Goal: Task Accomplishment & Management: Use online tool/utility

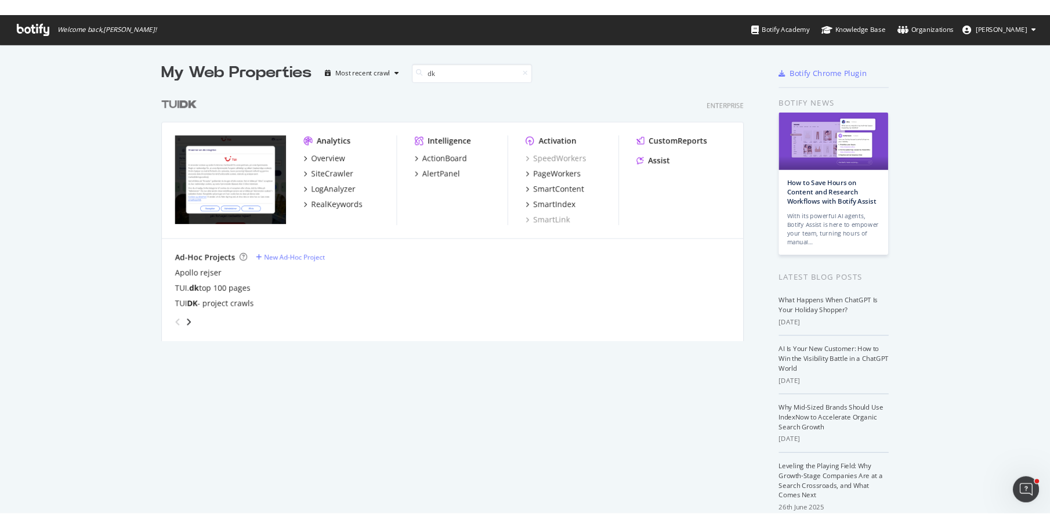
scroll to position [264, 619]
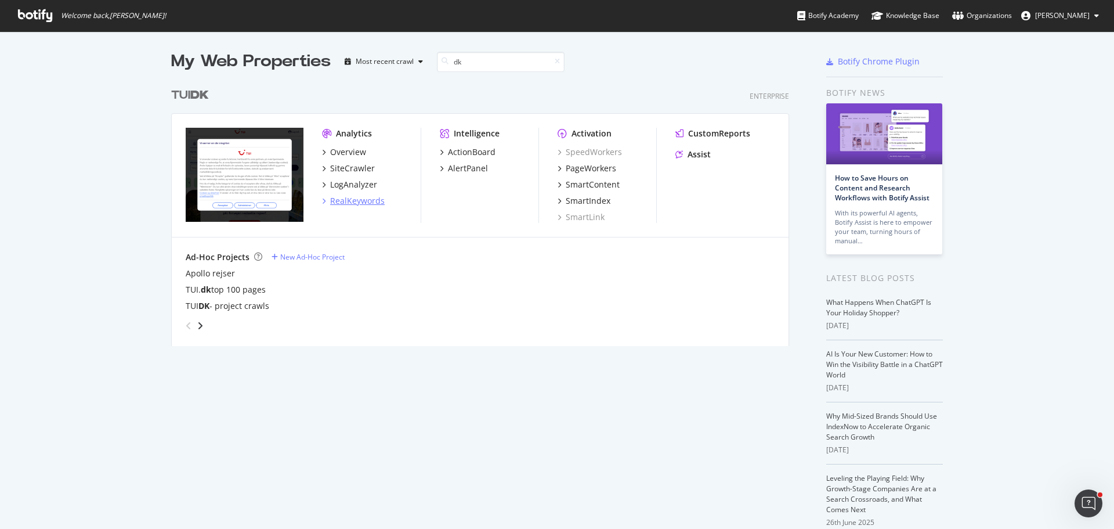
type input "dk"
click at [356, 203] on div "RealKeywords" at bounding box center [357, 201] width 55 height 12
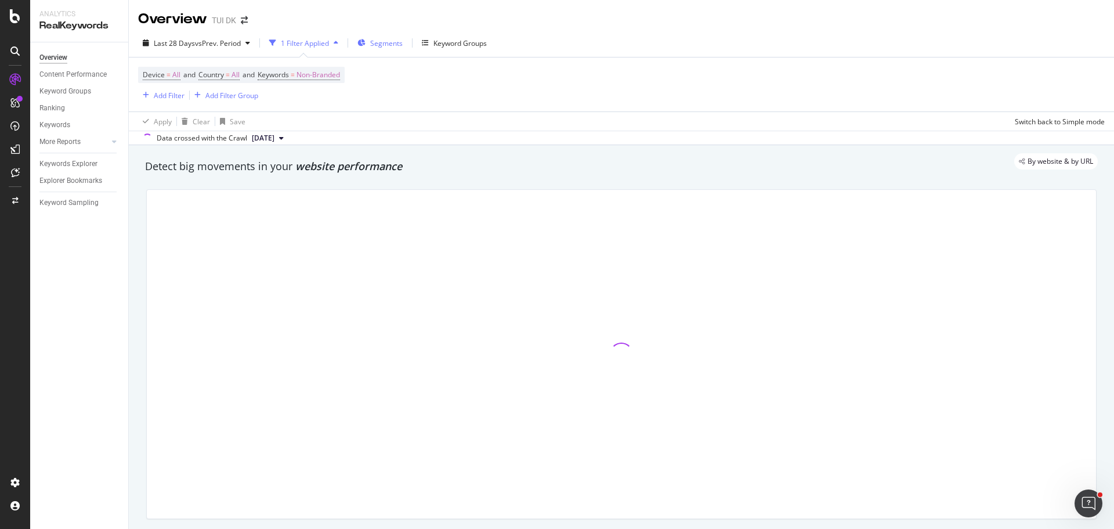
click at [386, 45] on span "Segments" at bounding box center [386, 43] width 32 height 10
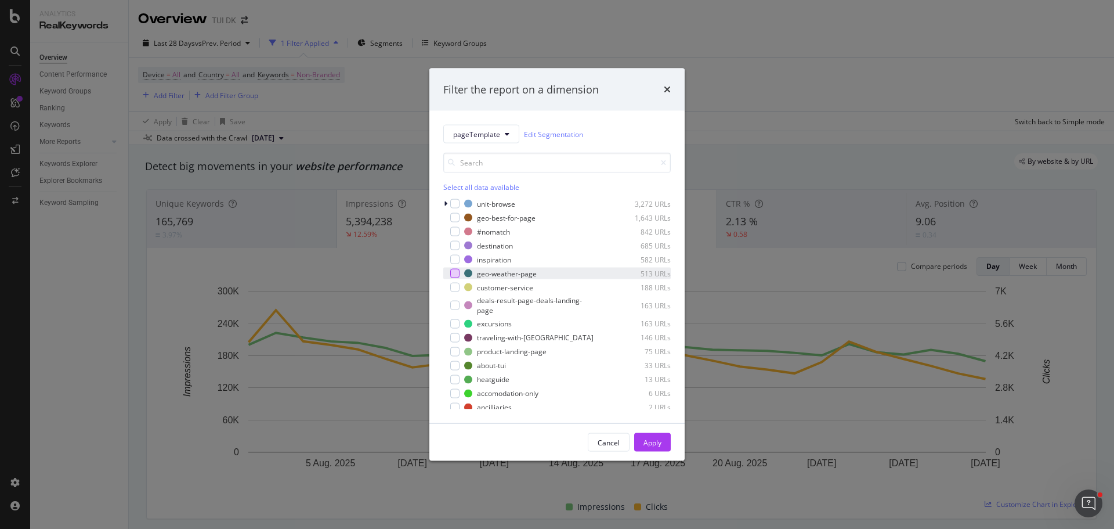
click at [454, 272] on div "modal" at bounding box center [454, 273] width 9 height 9
click at [660, 446] on div "Apply" at bounding box center [652, 442] width 18 height 10
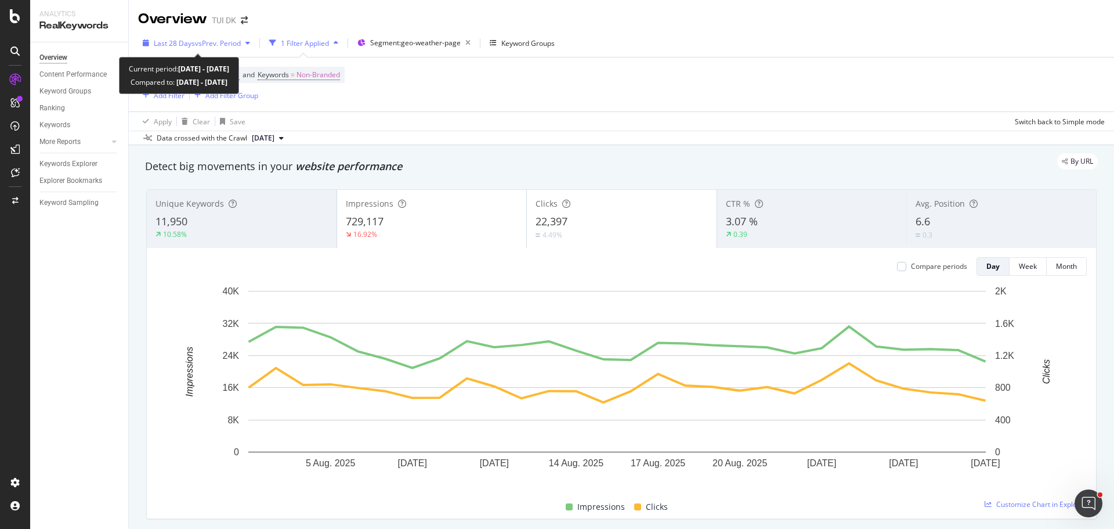
click at [248, 46] on icon "button" at bounding box center [247, 42] width 5 height 7
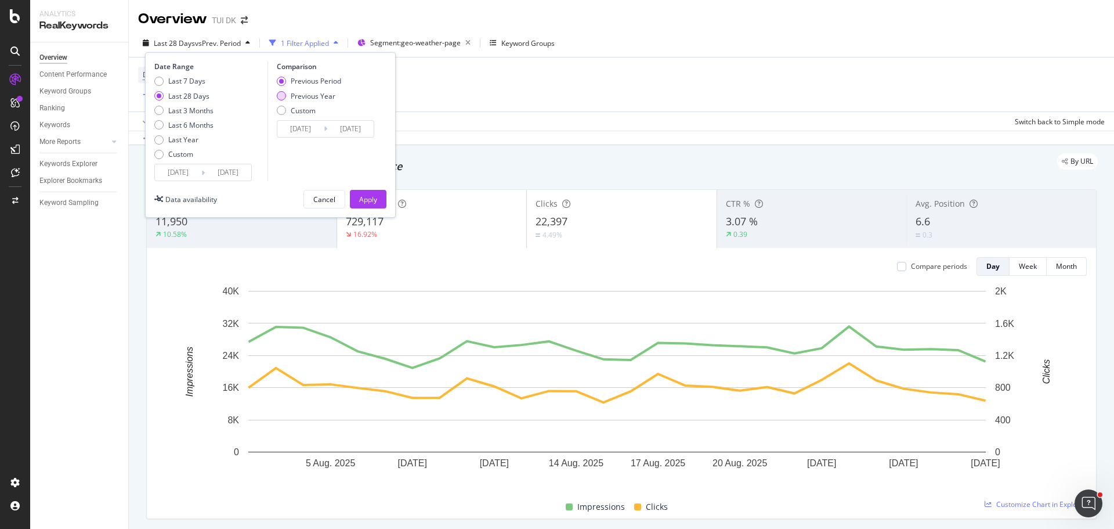
click at [307, 97] on div "Previous Year" at bounding box center [313, 96] width 45 height 10
type input "2024/08/03"
type input "2024/08/30"
click at [381, 197] on button "Apply" at bounding box center [368, 199] width 37 height 19
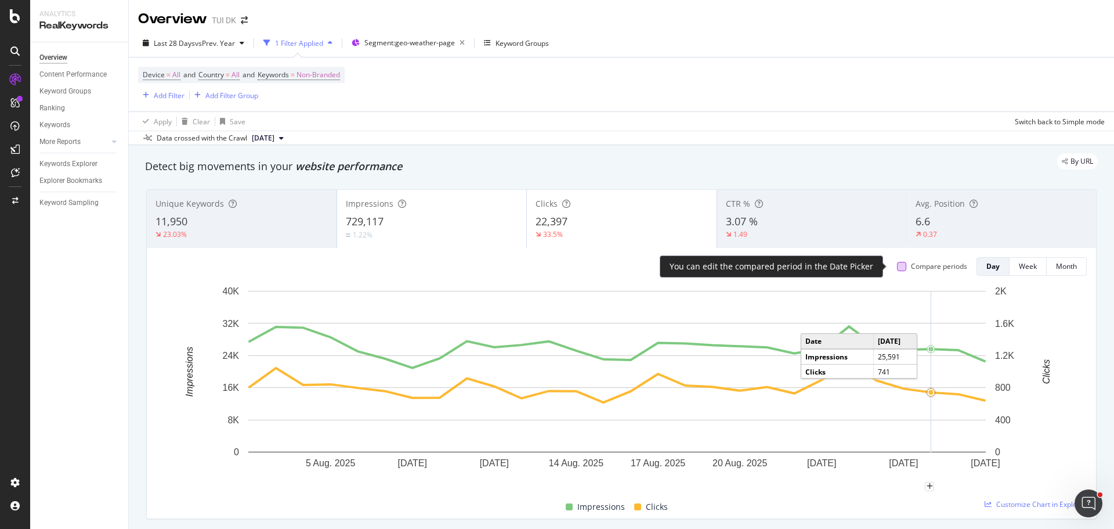
click at [897, 269] on div at bounding box center [901, 266] width 9 height 9
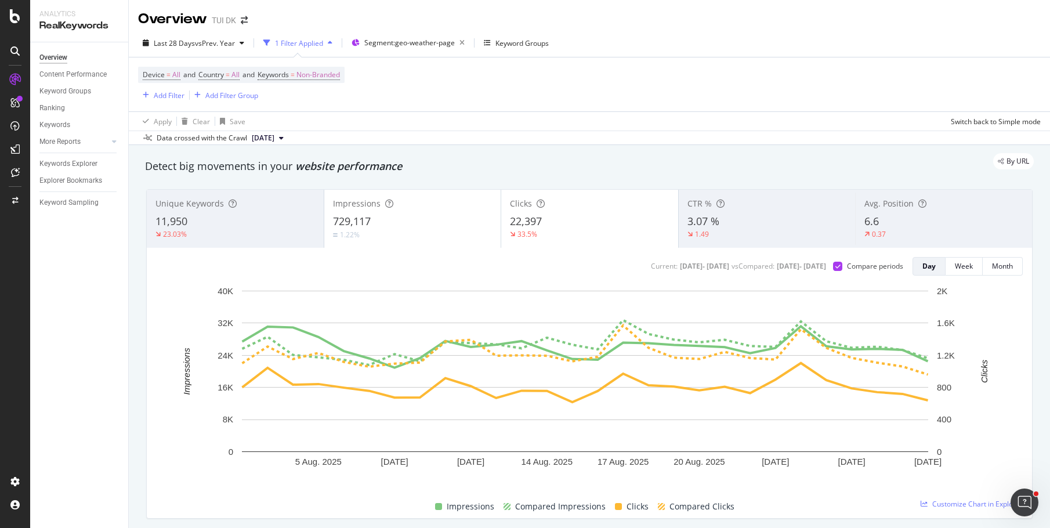
click at [722, 35] on div "Last 28 Days vs Prev. Year 1 Filter Applied Segment: geo-weather-page Keyword G…" at bounding box center [589, 45] width 921 height 23
click at [220, 75] on span "Country" at bounding box center [211, 75] width 26 height 10
click at [222, 100] on icon at bounding box center [224, 102] width 8 height 7
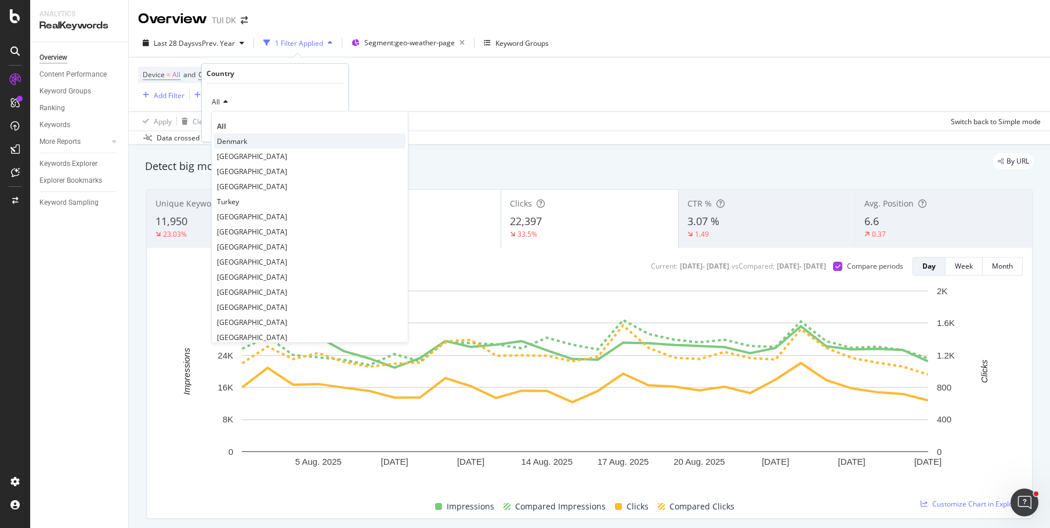
click at [230, 143] on span "Denmark" at bounding box center [232, 141] width 30 height 10
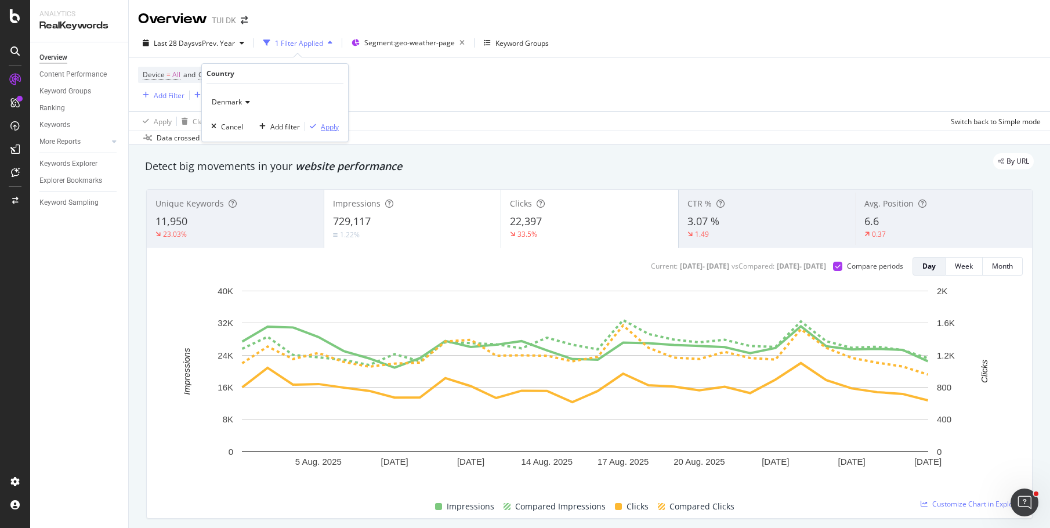
click at [331, 125] on div "Apply" at bounding box center [330, 127] width 18 height 10
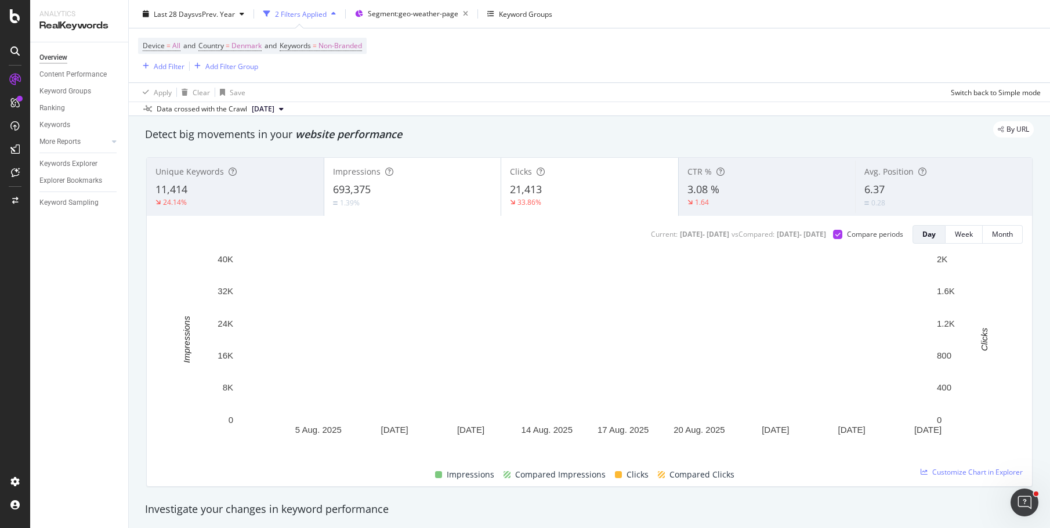
scroll to position [32, 0]
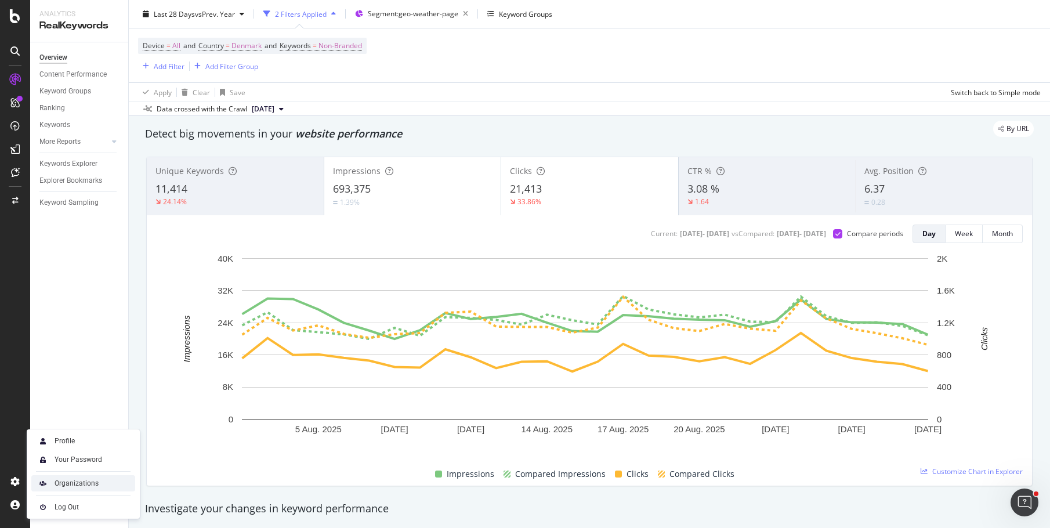
click at [103, 485] on div "Organizations" at bounding box center [83, 483] width 104 height 16
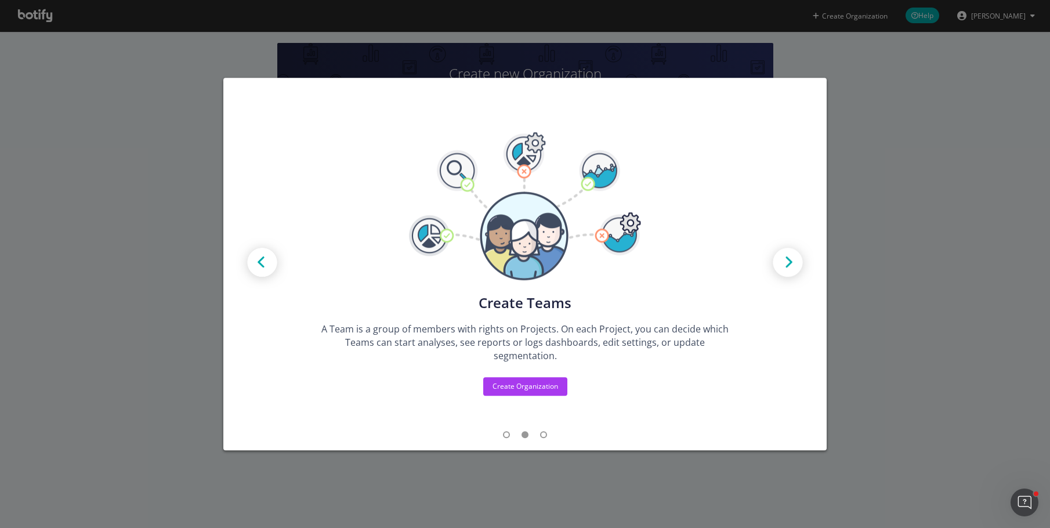
click at [258, 267] on img "modal" at bounding box center [262, 263] width 52 height 52
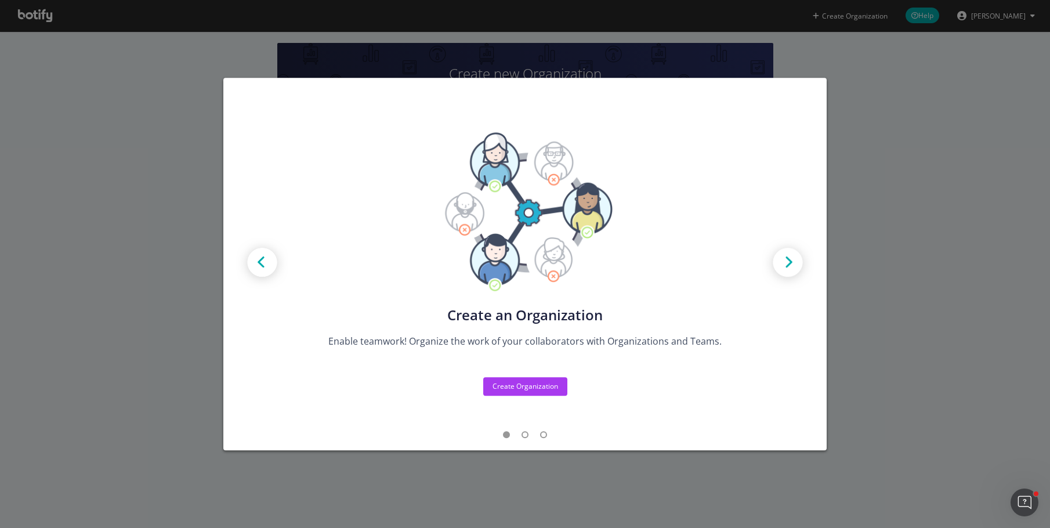
click at [786, 262] on img "modal" at bounding box center [788, 263] width 52 height 52
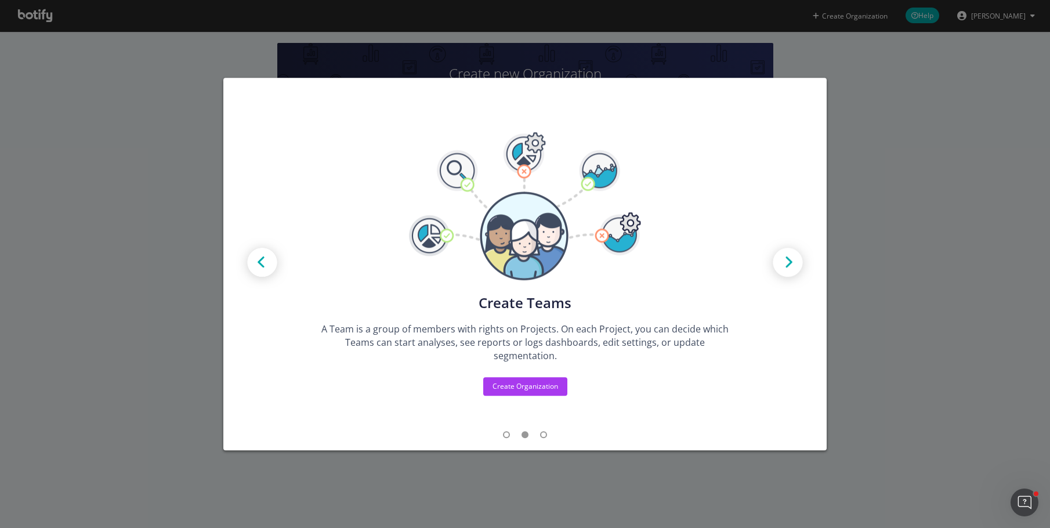
click at [786, 262] on img "modal" at bounding box center [788, 263] width 52 height 52
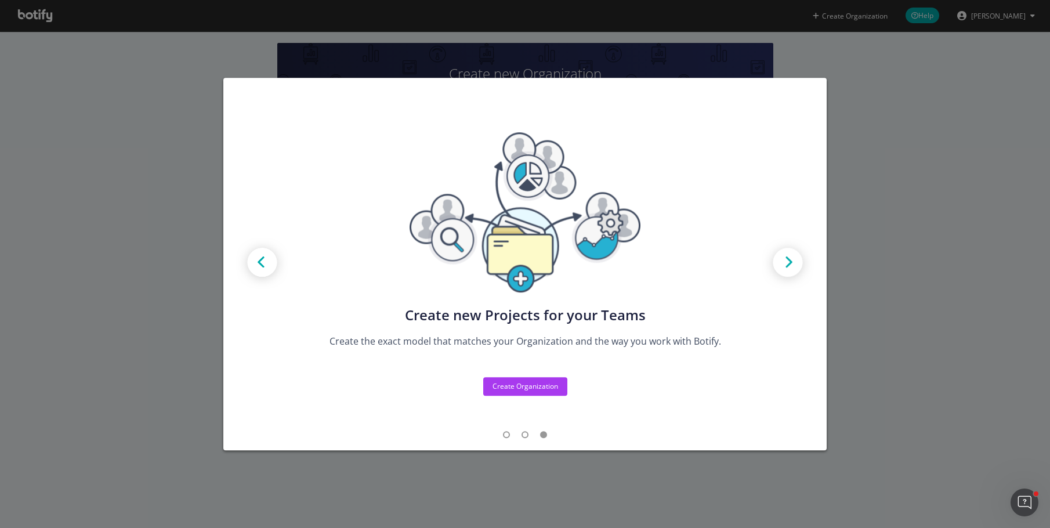
click at [786, 262] on img "modal" at bounding box center [788, 263] width 52 height 52
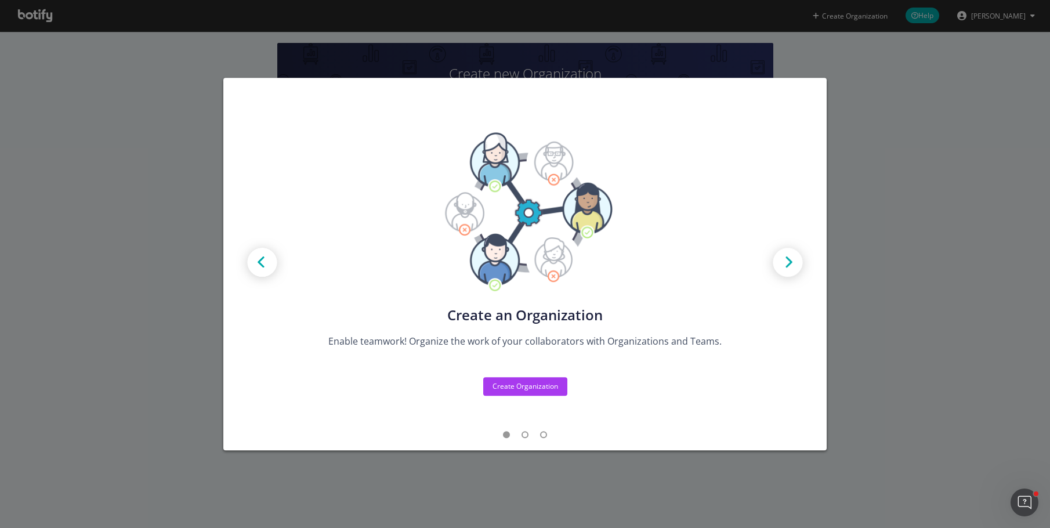
click at [936, 209] on div "Create new Projects for your Teams Create the exact model that matches your Org…" at bounding box center [525, 264] width 1050 height 528
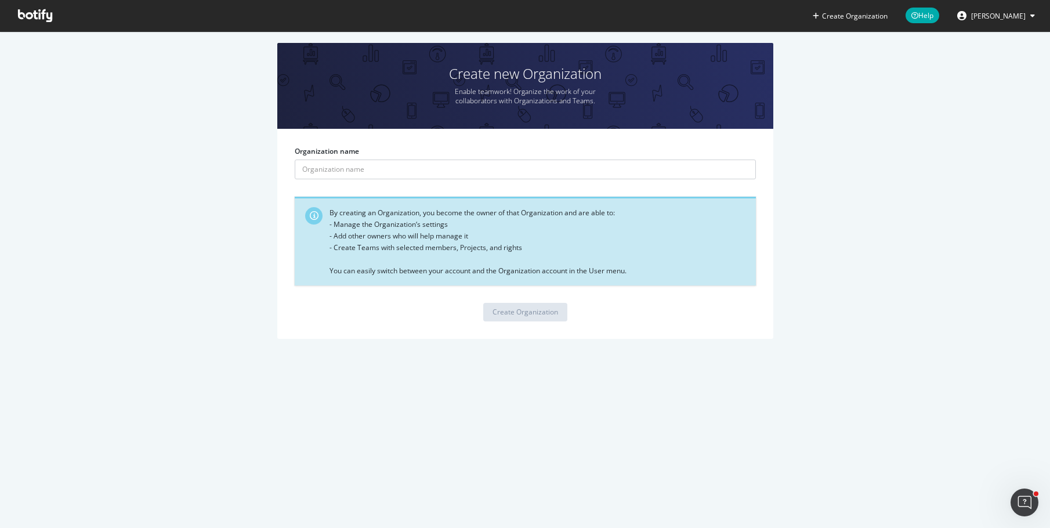
click at [1033, 9] on button "Anja Alling" at bounding box center [996, 15] width 96 height 19
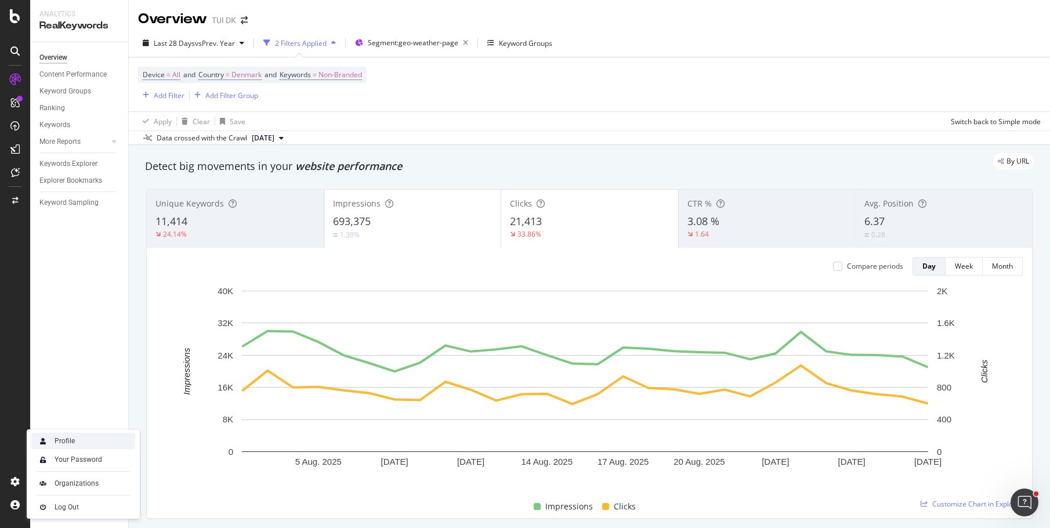
click at [63, 444] on div "Profile" at bounding box center [65, 440] width 20 height 9
click at [166, 97] on div "Add Filter" at bounding box center [169, 96] width 31 height 10
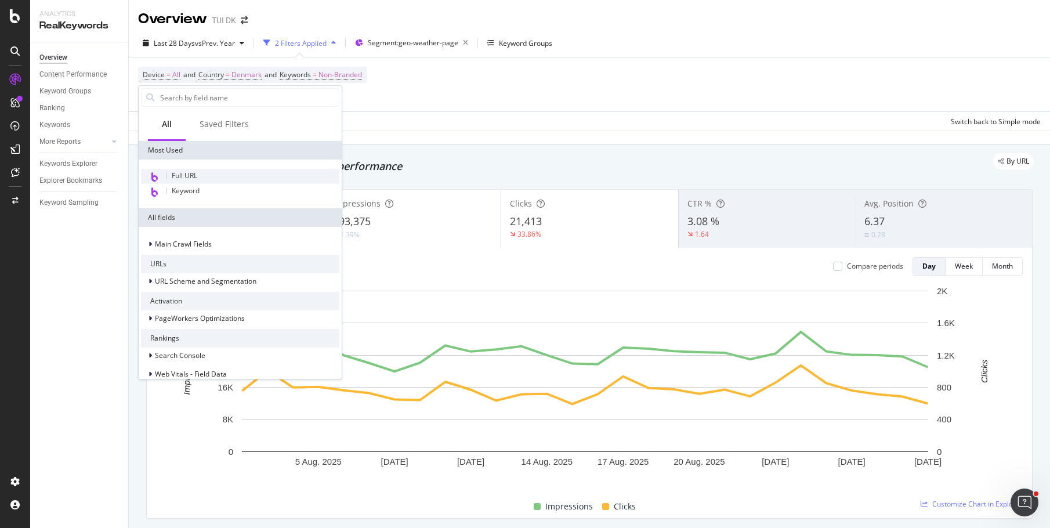
click at [185, 175] on span "Full URL" at bounding box center [185, 176] width 26 height 10
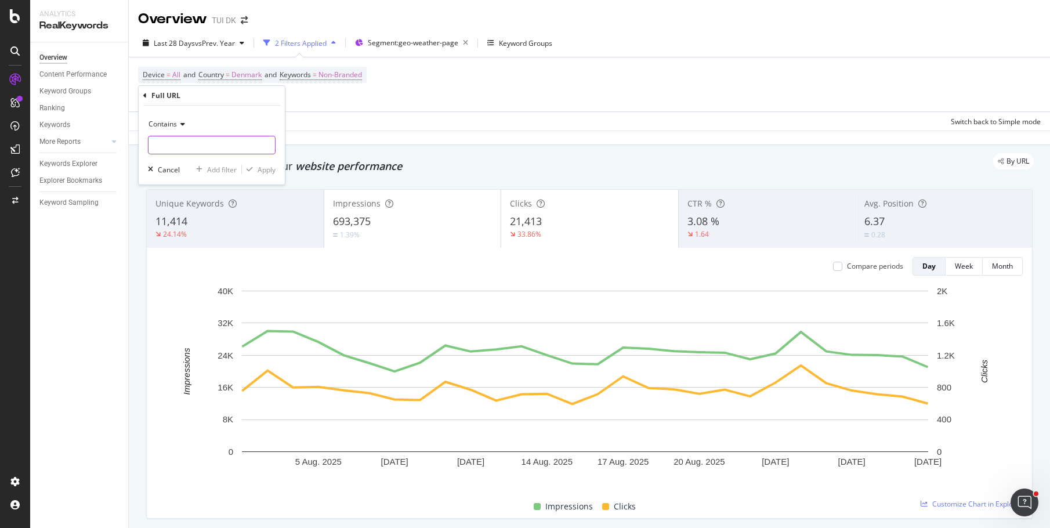
click at [176, 143] on input "text" at bounding box center [212, 145] width 126 height 19
type input "/tilbud/afbudsrejser/"
click at [263, 170] on div "Apply" at bounding box center [267, 170] width 18 height 10
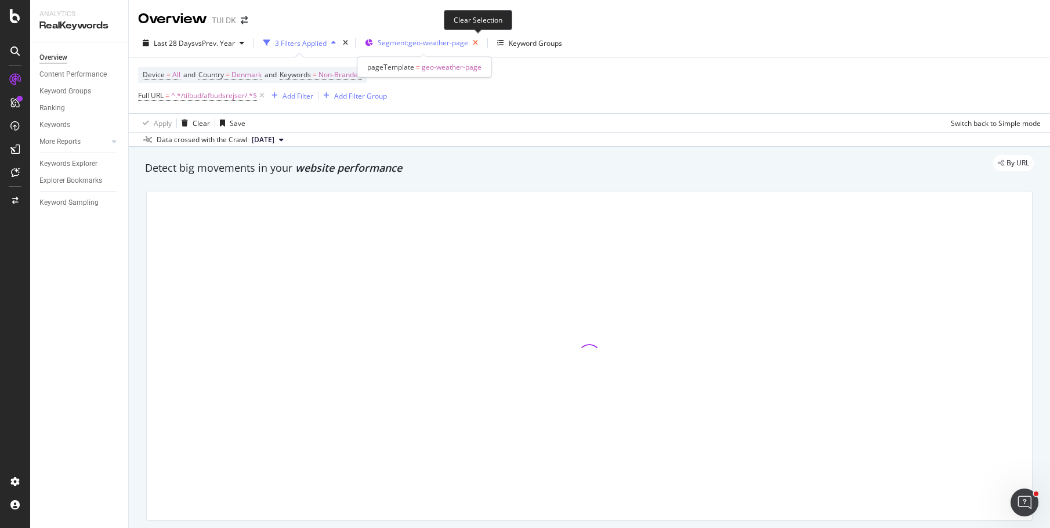
click at [476, 38] on icon "button" at bounding box center [475, 43] width 15 height 16
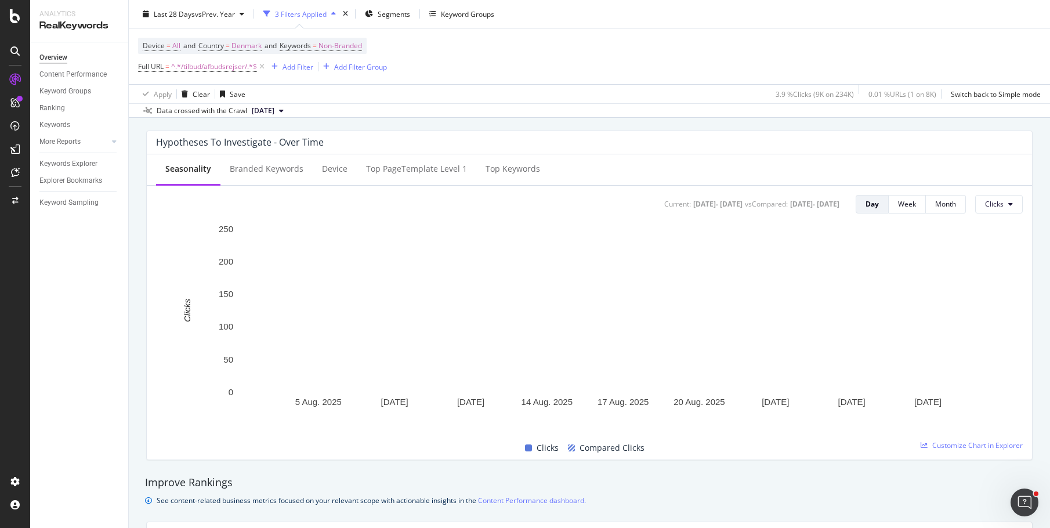
scroll to position [434, 0]
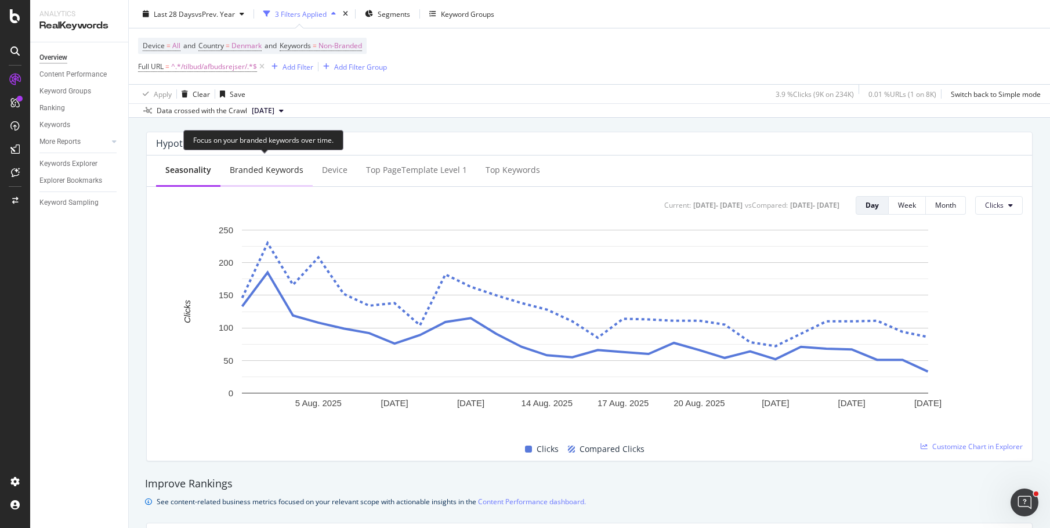
click at [273, 175] on div "Branded Keywords" at bounding box center [267, 170] width 74 height 12
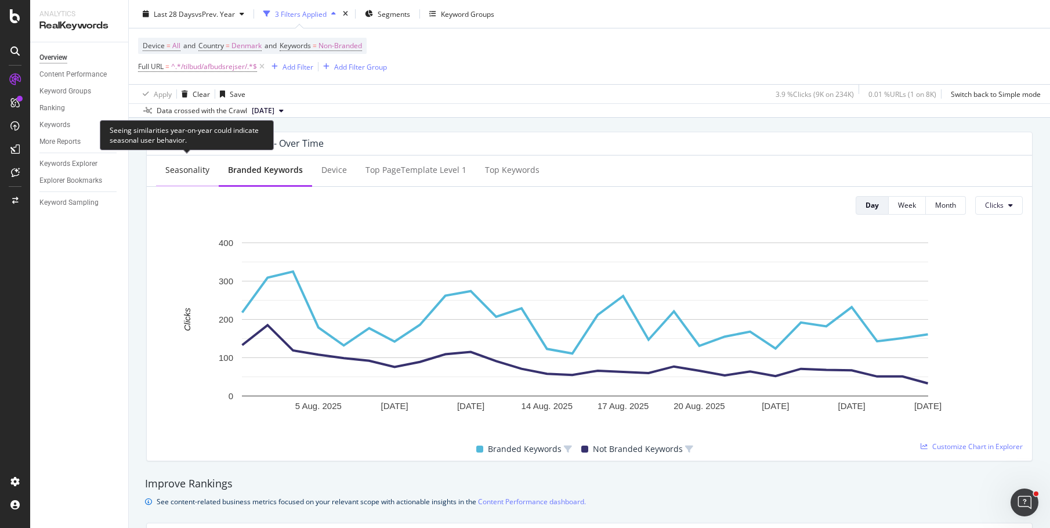
click at [189, 173] on div "Seasonality" at bounding box center [187, 170] width 44 height 12
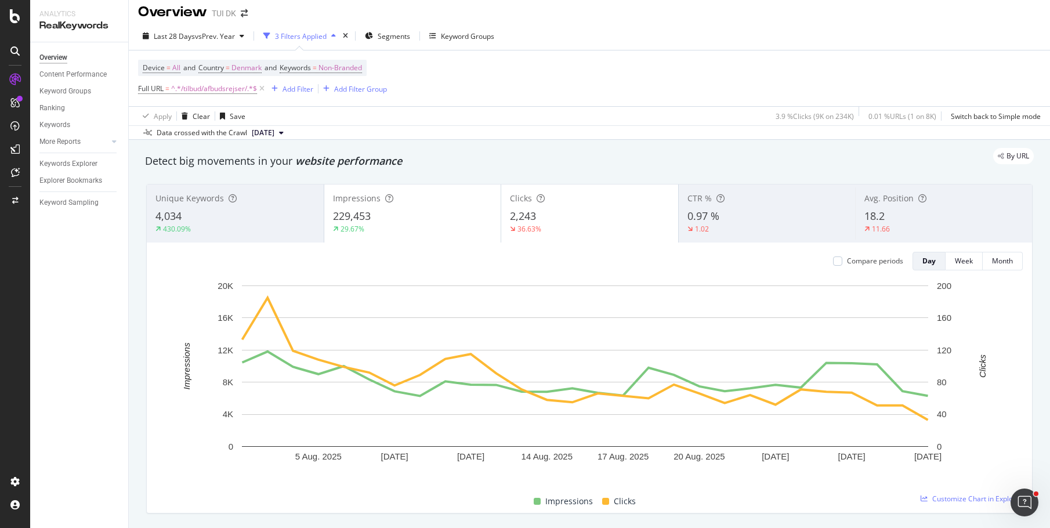
scroll to position [0, 0]
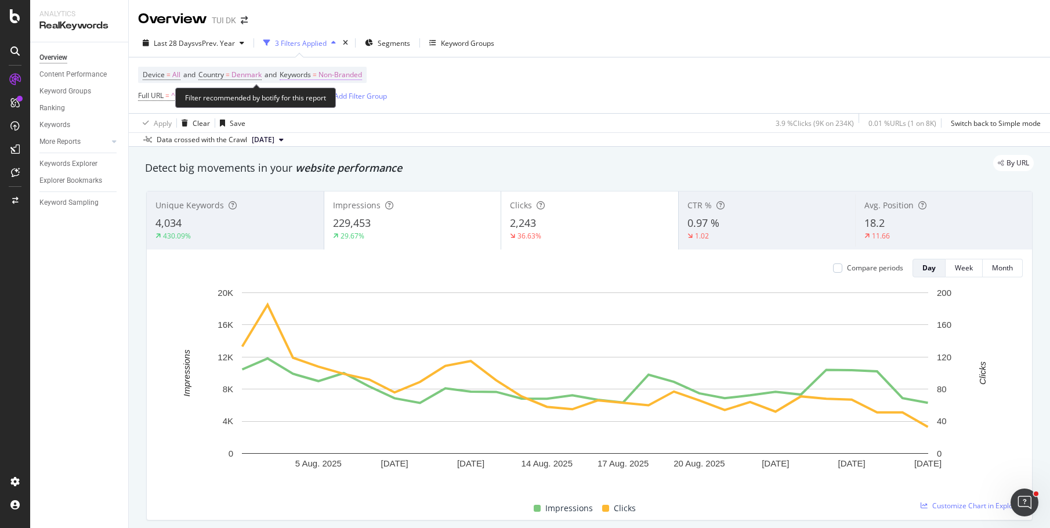
click at [342, 71] on span "Non-Branded" at bounding box center [341, 75] width 44 height 16
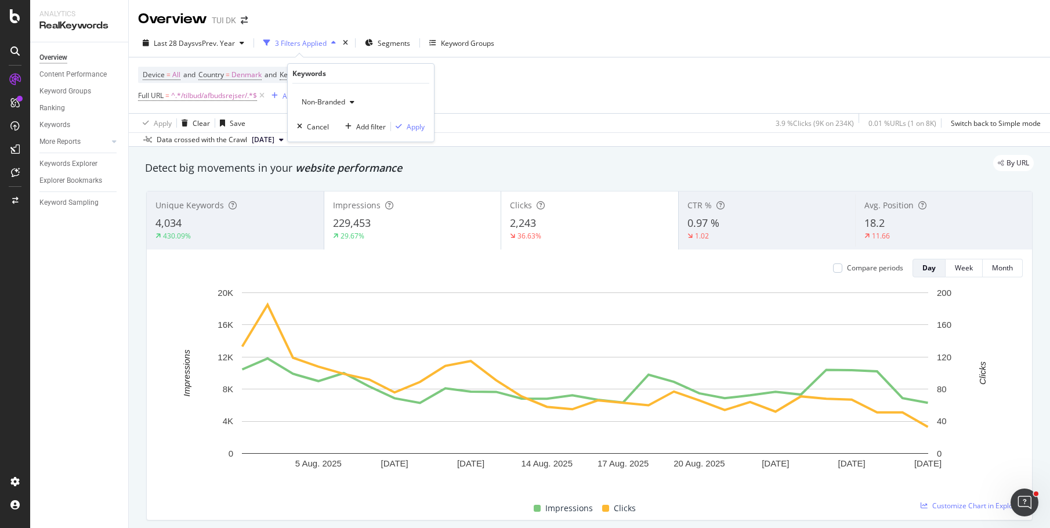
click at [342, 98] on span "Non-Branded" at bounding box center [321, 102] width 48 height 10
drag, startPoint x: 338, startPoint y: 141, endPoint x: 321, endPoint y: 189, distance: 50.5
click at [321, 189] on div "Non-Branded Branded Anonymized queries Non-Branded & Anonymized queries All" at bounding box center [366, 156] width 137 height 89
click at [321, 189] on span "All" at bounding box center [366, 192] width 118 height 10
click at [413, 128] on div "Apply" at bounding box center [416, 127] width 18 height 10
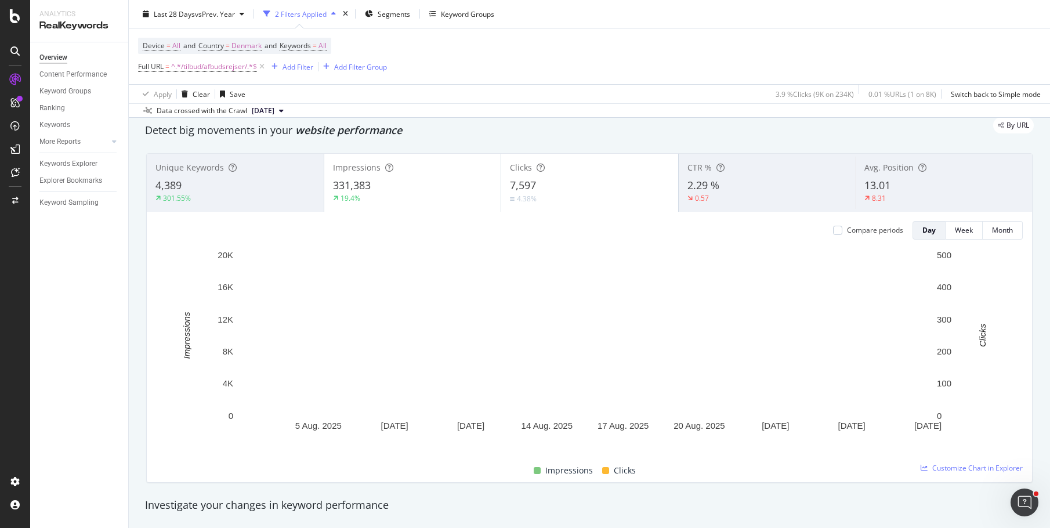
scroll to position [56, 0]
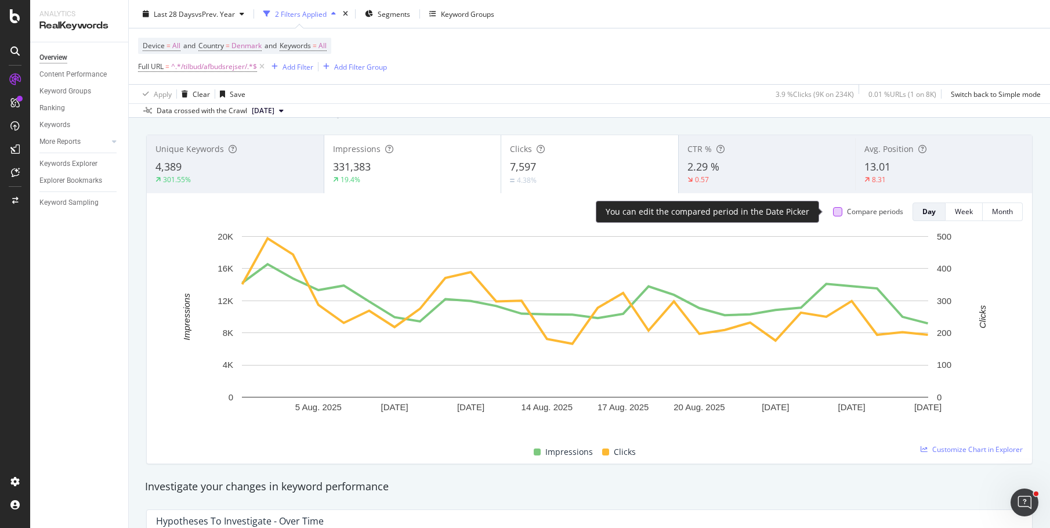
click at [833, 210] on div at bounding box center [837, 211] width 9 height 9
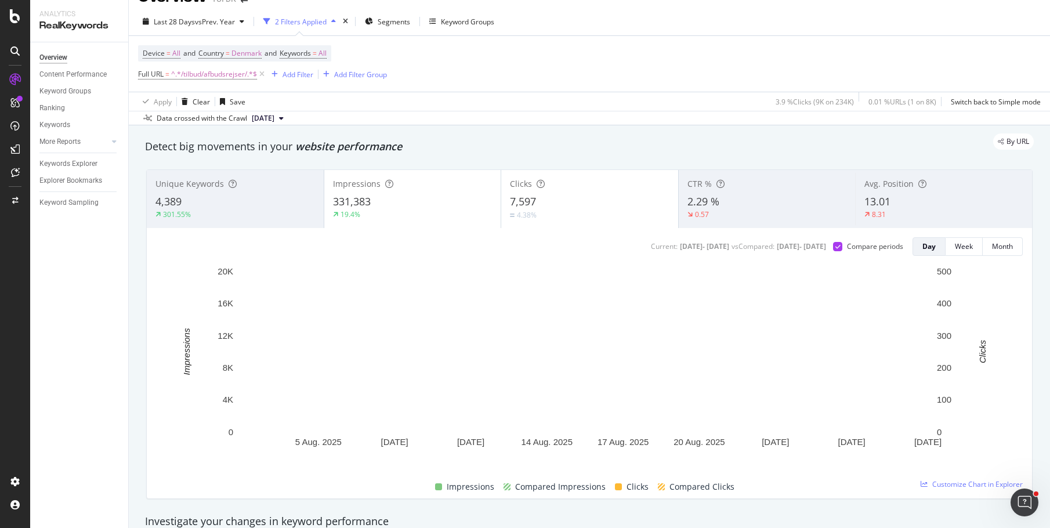
scroll to position [0, 0]
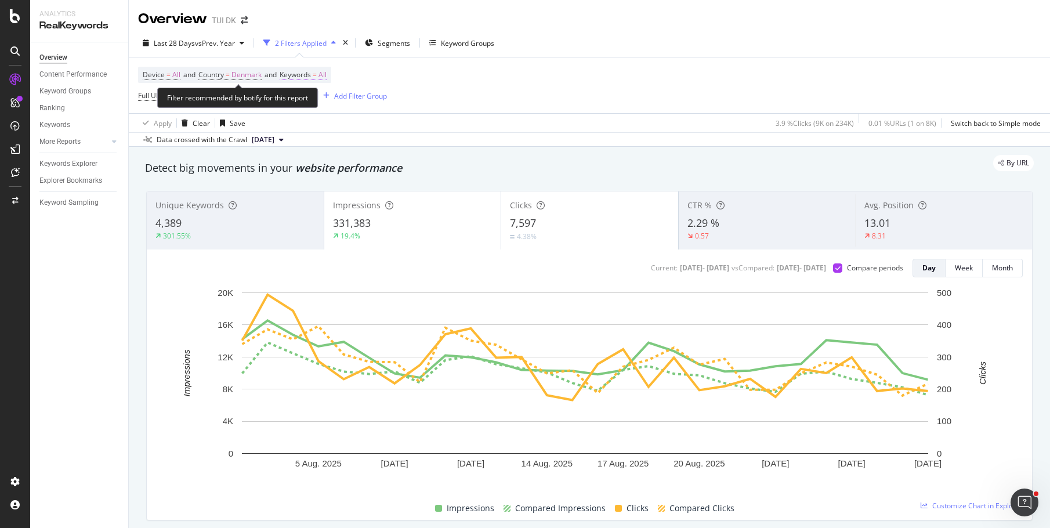
click at [311, 73] on span "Keywords" at bounding box center [295, 75] width 31 height 10
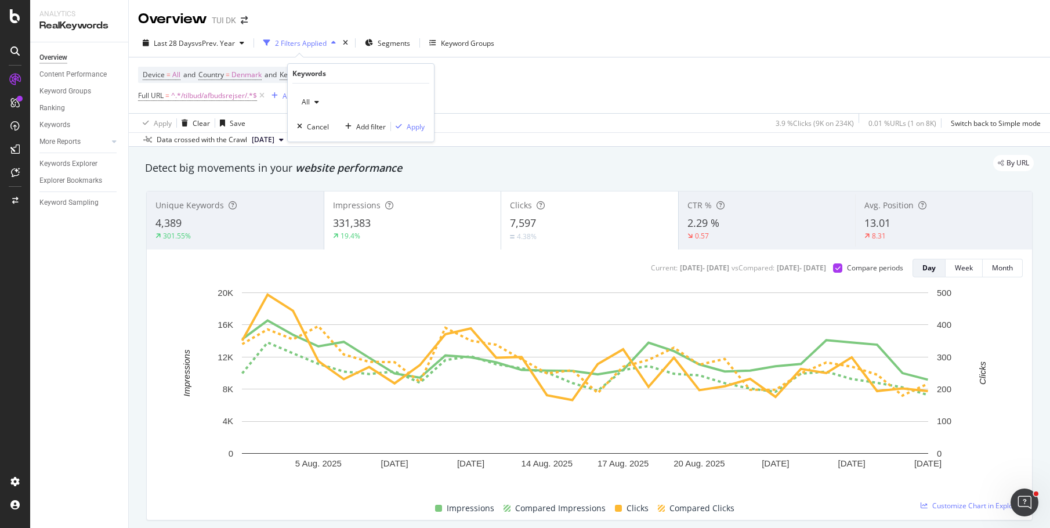
click at [312, 103] on div "button" at bounding box center [317, 102] width 14 height 7
click at [325, 139] on span "Branded" at bounding box center [366, 142] width 118 height 10
click at [413, 126] on div "Apply" at bounding box center [416, 127] width 18 height 10
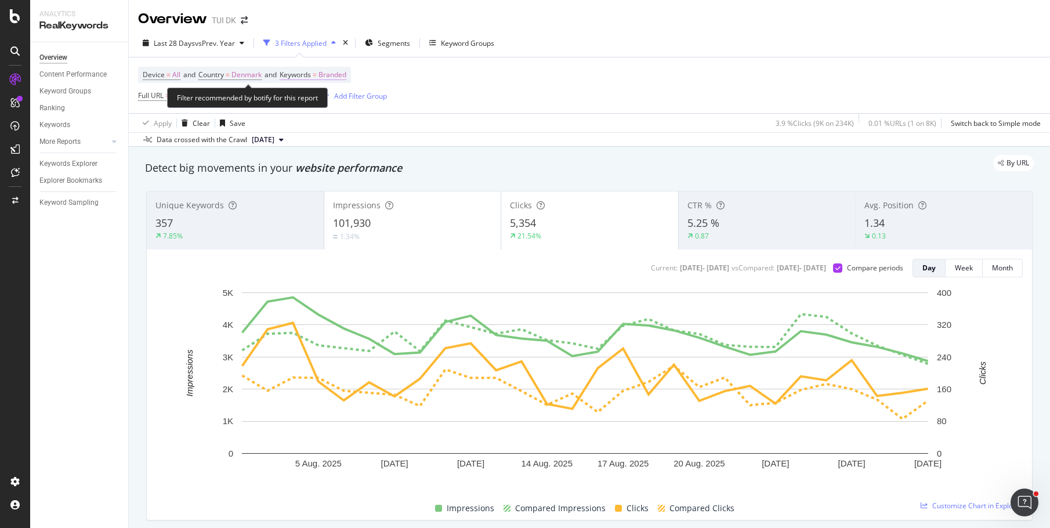
click at [335, 74] on span "Branded" at bounding box center [333, 75] width 28 height 16
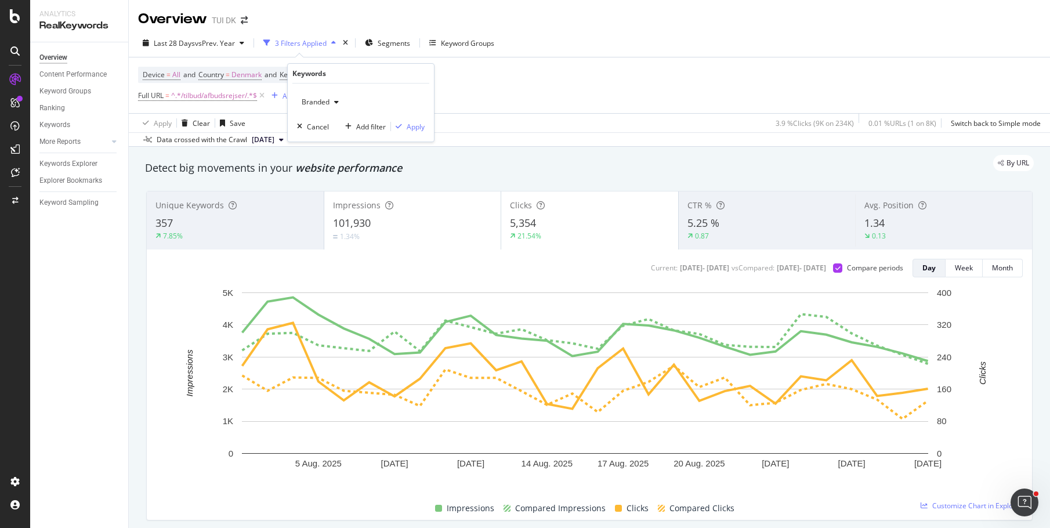
click at [329, 103] on span "Branded" at bounding box center [313, 102] width 32 height 10
click at [342, 130] on span "Non-Branded" at bounding box center [366, 125] width 118 height 10
click at [419, 131] on div "Apply" at bounding box center [416, 127] width 18 height 10
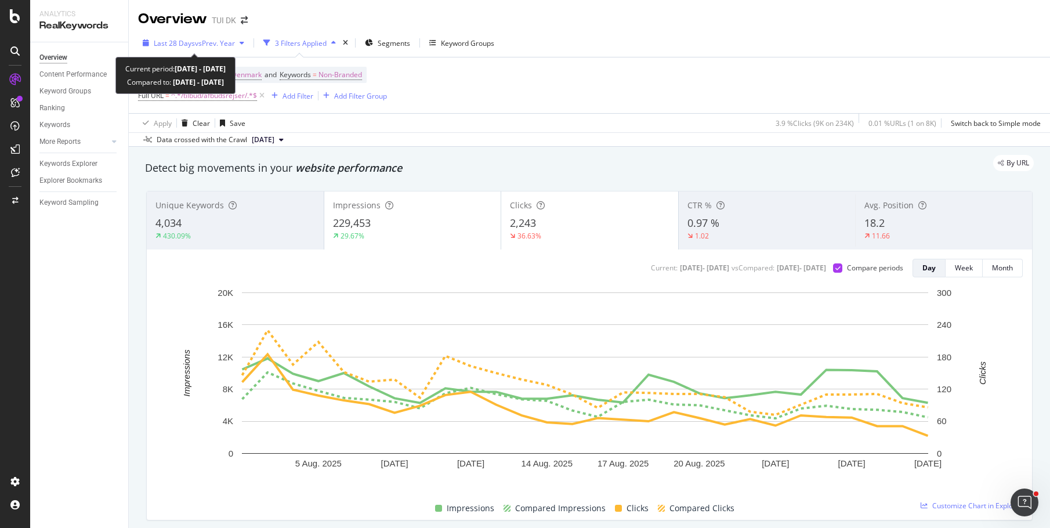
click at [243, 41] on icon "button" at bounding box center [242, 42] width 5 height 7
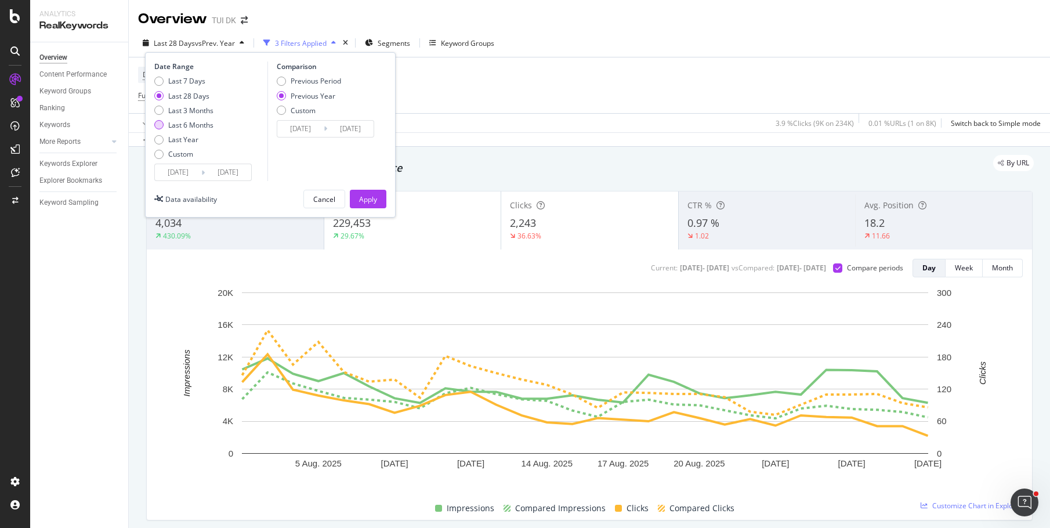
click at [190, 123] on div "Last 6 Months" at bounding box center [190, 125] width 45 height 10
type input "2025/03/01"
type input "2024/03/02"
click at [368, 197] on div "Apply" at bounding box center [368, 199] width 18 height 10
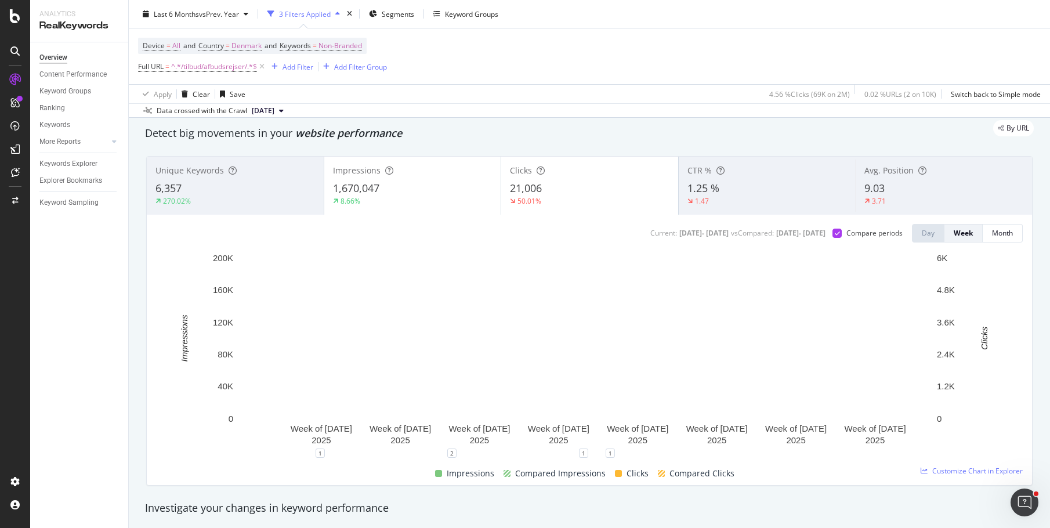
scroll to position [34, 0]
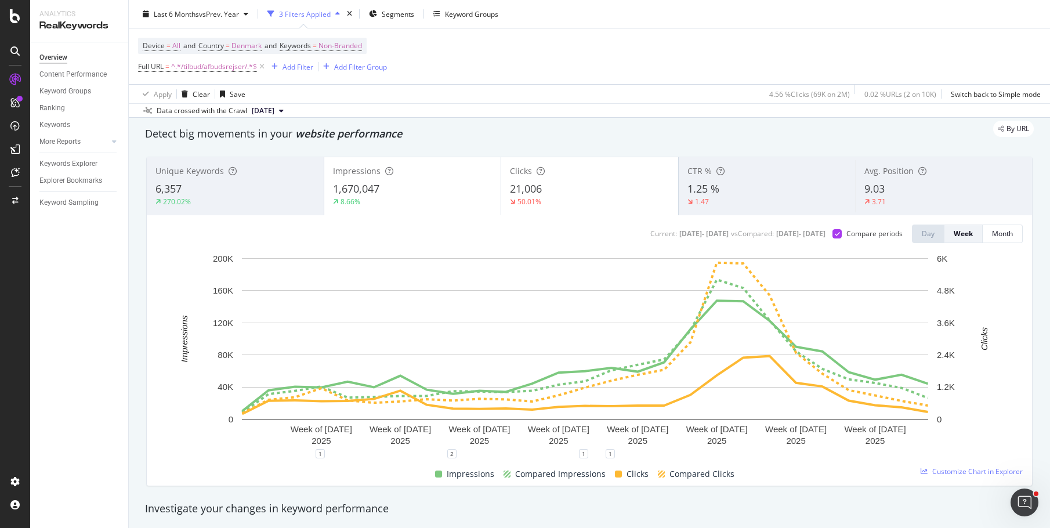
click at [469, 70] on div "Device = All and Country = Denmark and Keywords = Non-Branded Full URL = ^.*/ti…" at bounding box center [589, 56] width 903 height 56
click at [221, 67] on span "^.*/tilbud/afbudsrejser/.*$" at bounding box center [214, 67] width 86 height 16
click at [237, 114] on input "/tilbud/afbudsrejser/" at bounding box center [204, 115] width 110 height 19
paste input "https://www.tui.dk"
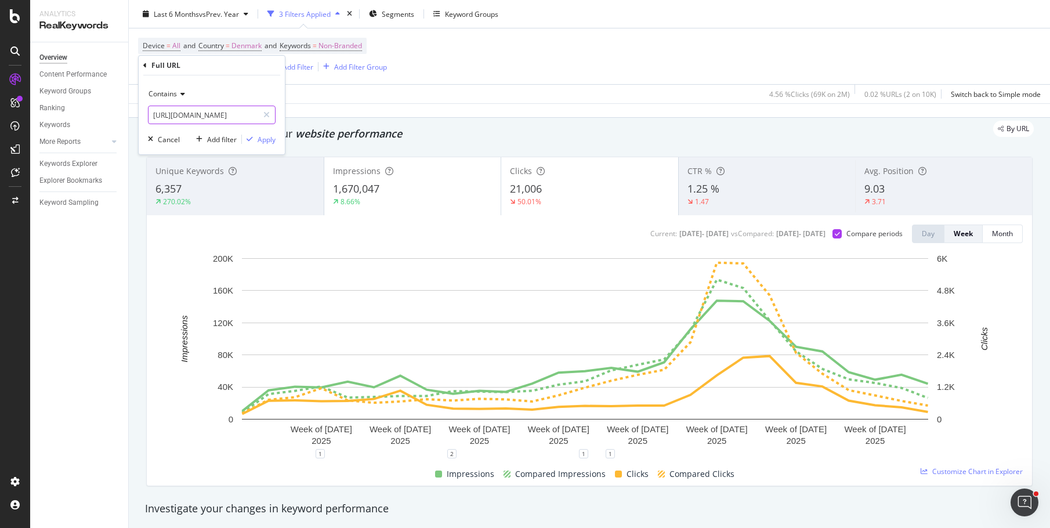
type input "https://www.tui.dk/tilbud/afbudsrejser/"
click at [177, 91] on icon at bounding box center [181, 94] width 8 height 7
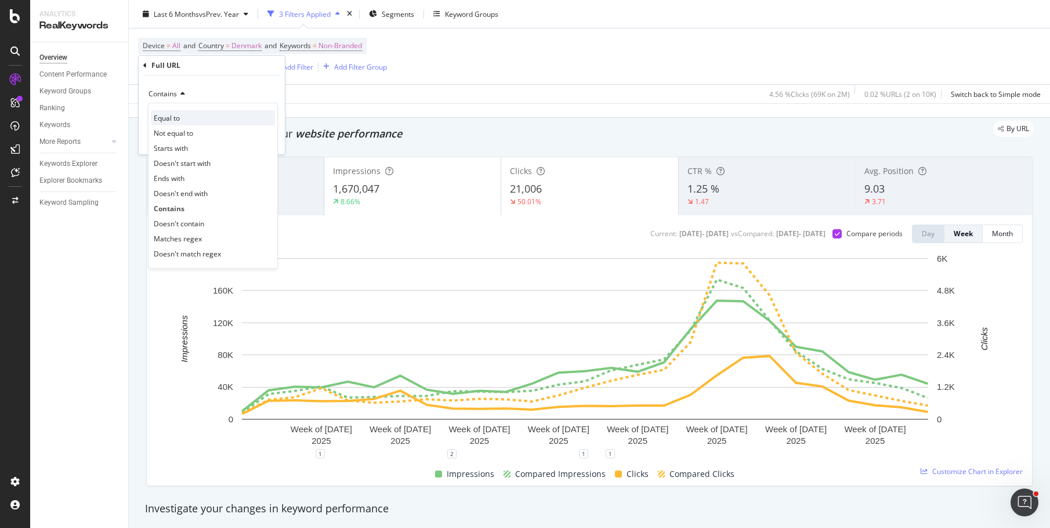
click at [180, 115] on span "Equal to" at bounding box center [167, 118] width 26 height 10
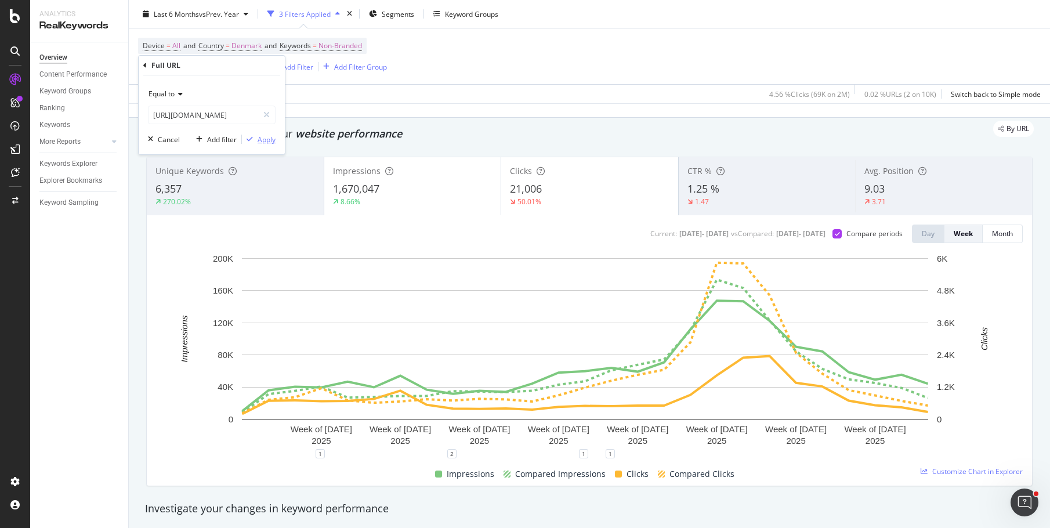
click at [266, 139] on div "Apply" at bounding box center [267, 140] width 18 height 10
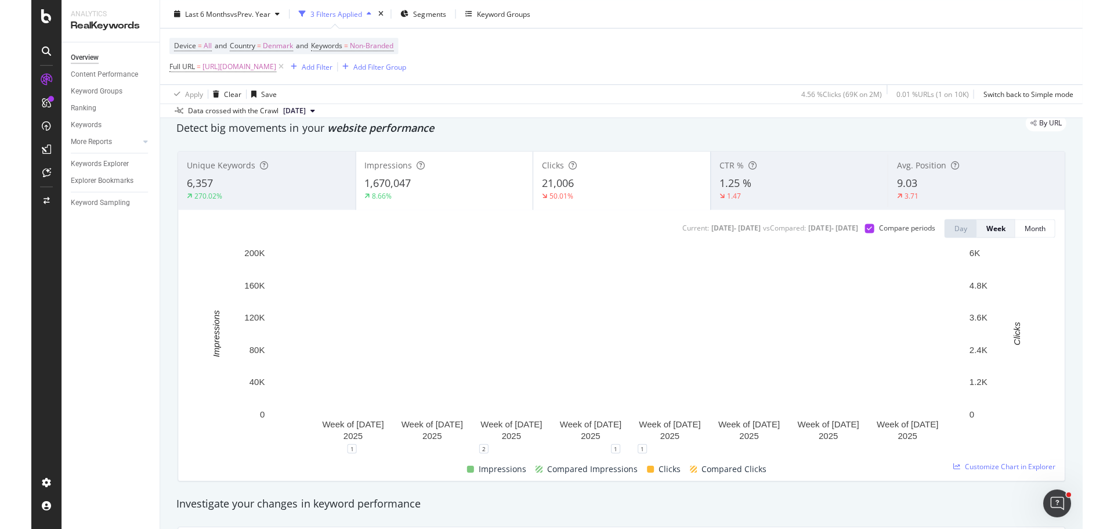
scroll to position [41, 0]
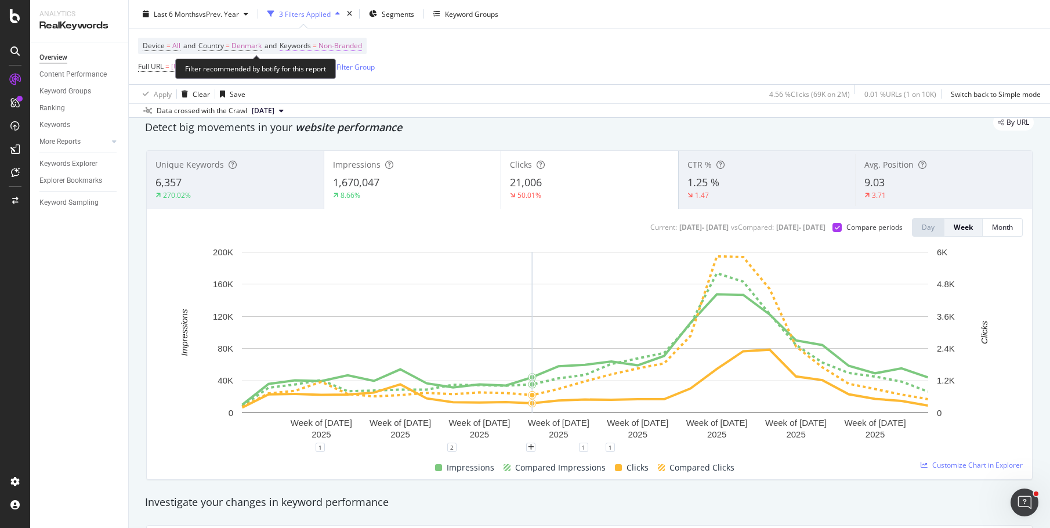
click at [335, 46] on span "Non-Branded" at bounding box center [341, 46] width 44 height 16
click at [330, 70] on span "Non-Branded" at bounding box center [321, 73] width 48 height 10
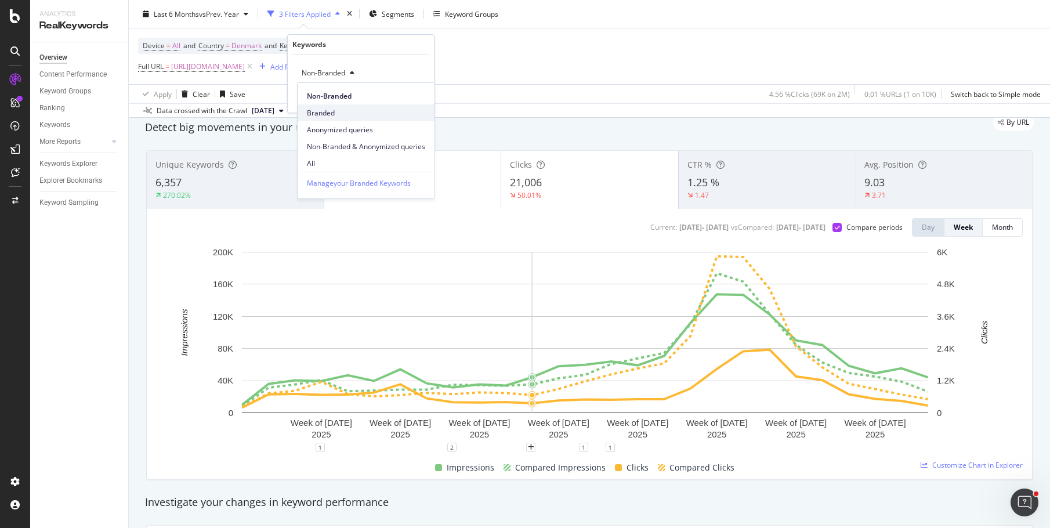
click at [324, 111] on span "Branded" at bounding box center [366, 113] width 118 height 10
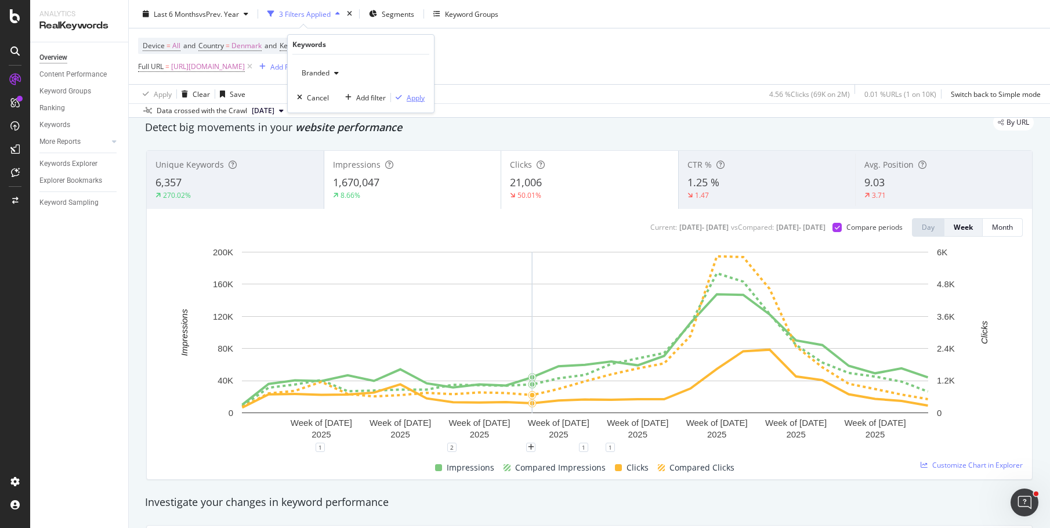
click at [420, 96] on div "Apply" at bounding box center [416, 98] width 18 height 10
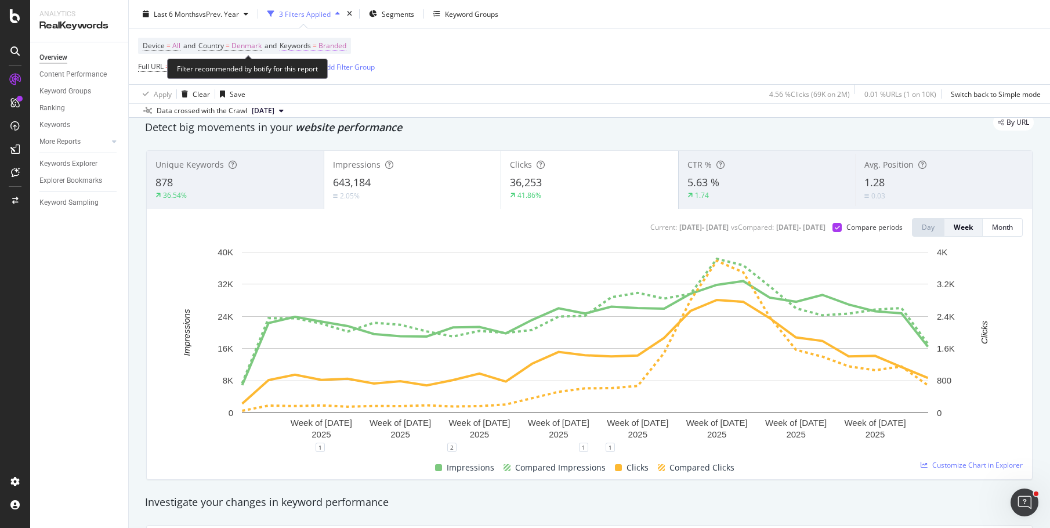
click at [311, 44] on span "Keywords" at bounding box center [295, 46] width 31 height 10
click at [326, 71] on span "Branded" at bounding box center [313, 73] width 32 height 10
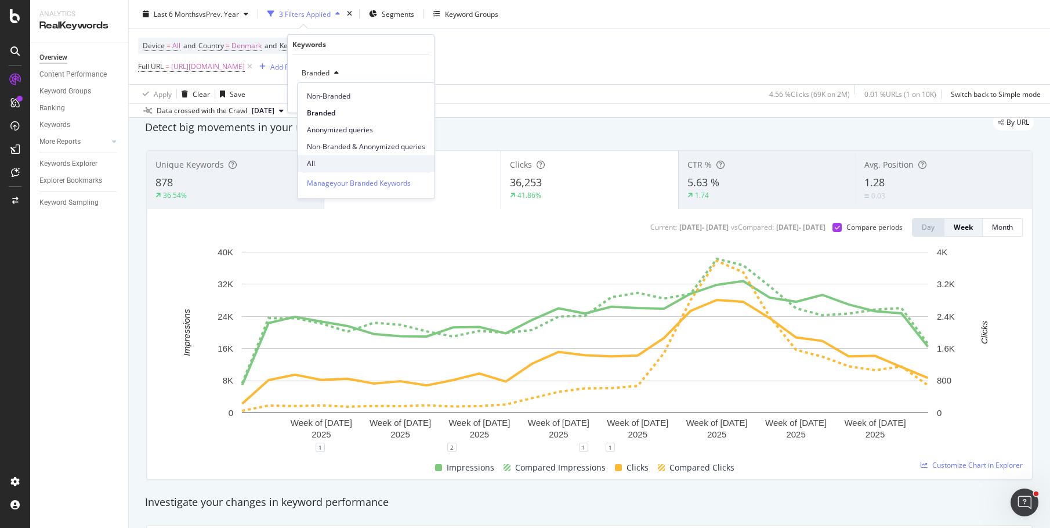
click at [320, 162] on span "All" at bounding box center [366, 163] width 118 height 10
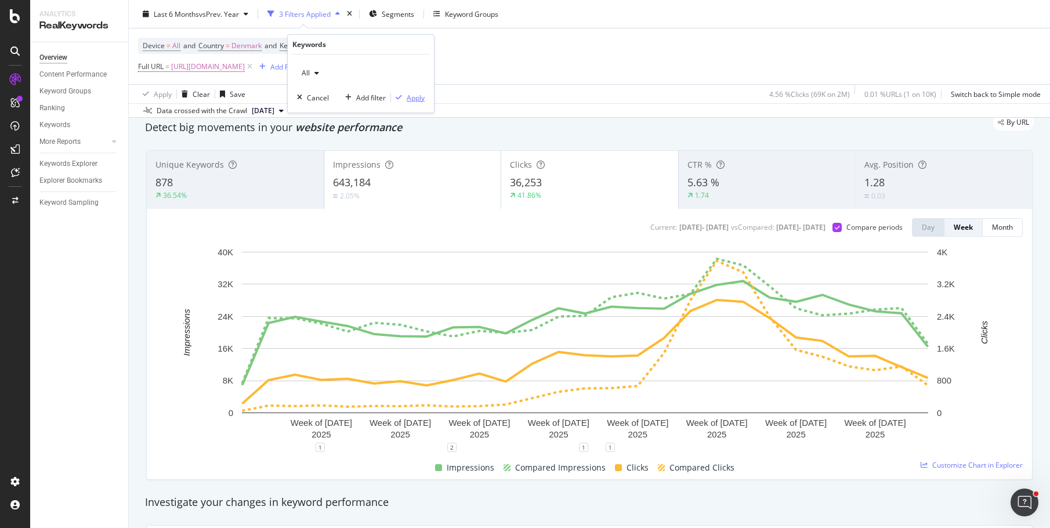
click at [418, 96] on div "Apply" at bounding box center [416, 98] width 18 height 10
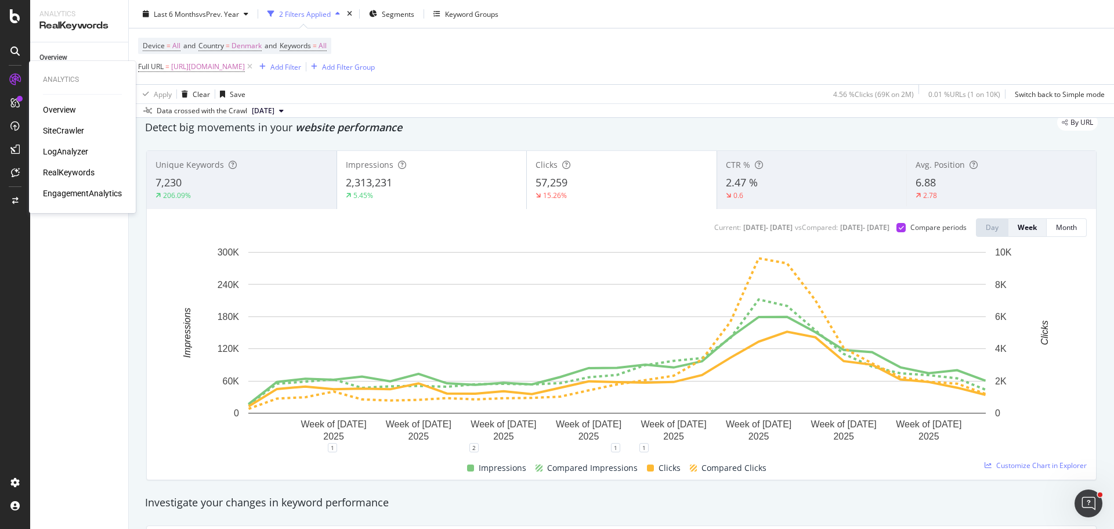
click at [60, 131] on div "SiteCrawler" at bounding box center [63, 131] width 41 height 12
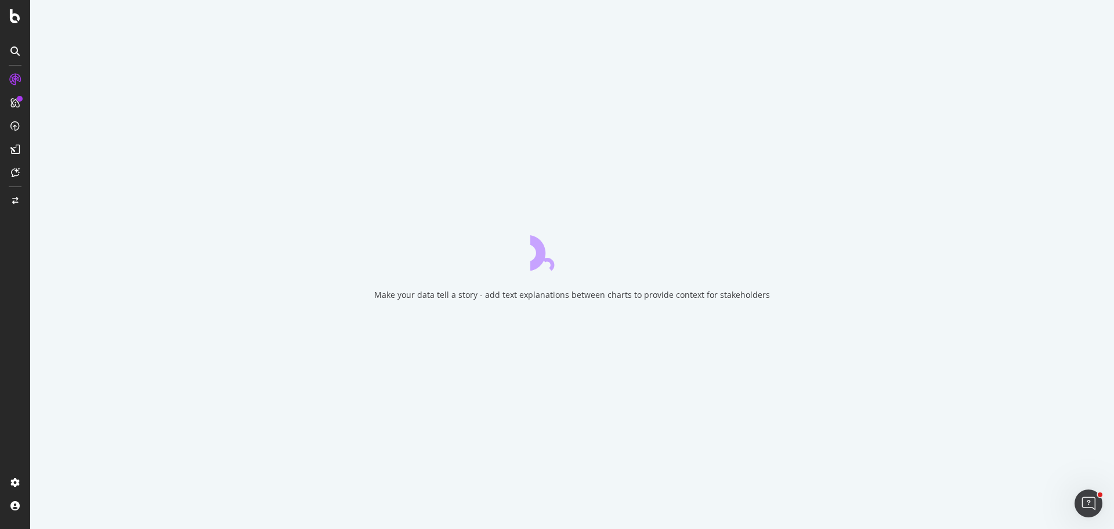
click at [295, 238] on div "Make your data tell a story - add text explanations between charts to provide c…" at bounding box center [572, 264] width 1084 height 529
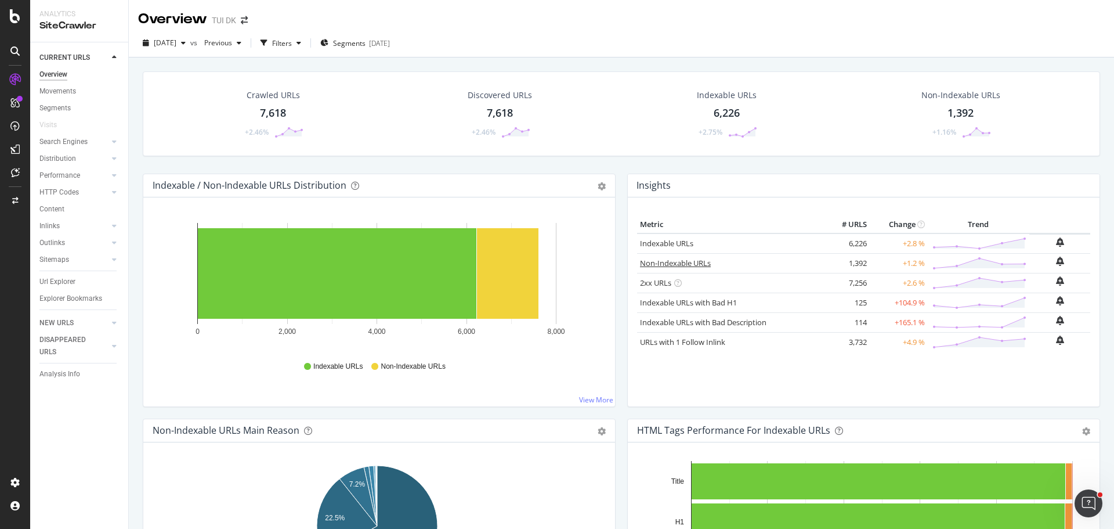
click at [664, 263] on link "Non-Indexable URLs" at bounding box center [675, 263] width 71 height 10
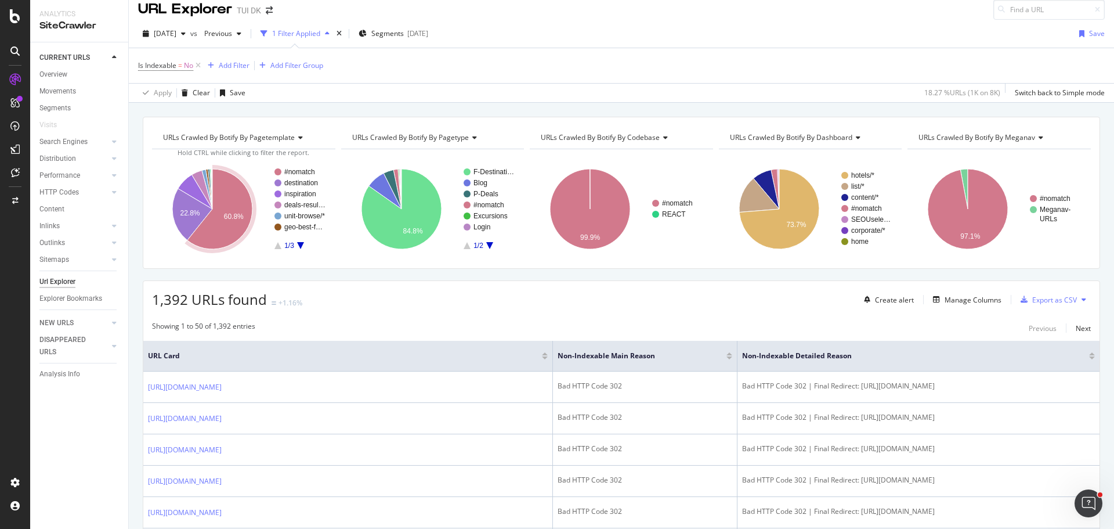
scroll to position [9, 0]
click at [220, 232] on icon "A chart." at bounding box center [219, 209] width 65 height 80
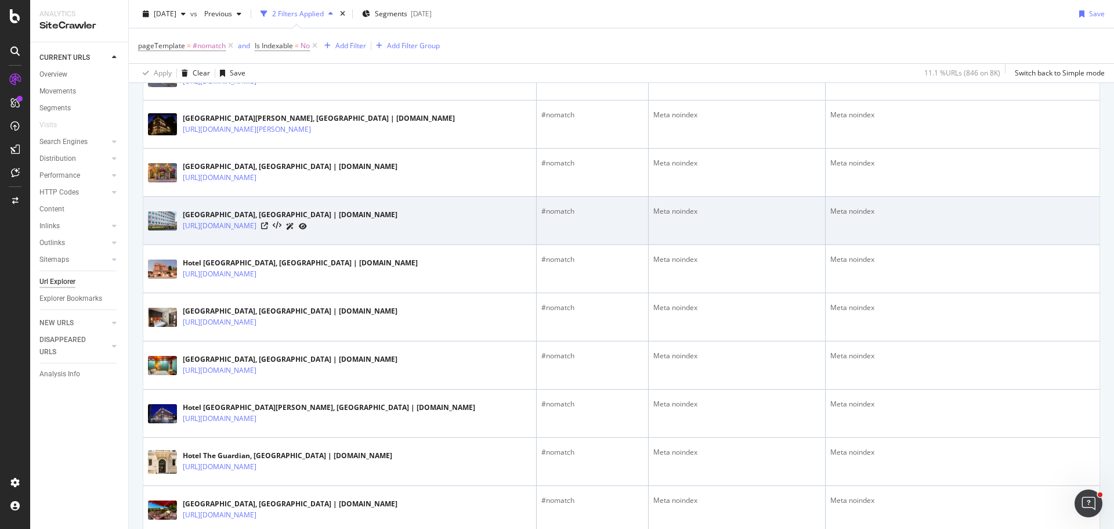
scroll to position [1033, 0]
click at [268, 226] on icon at bounding box center [264, 225] width 7 height 7
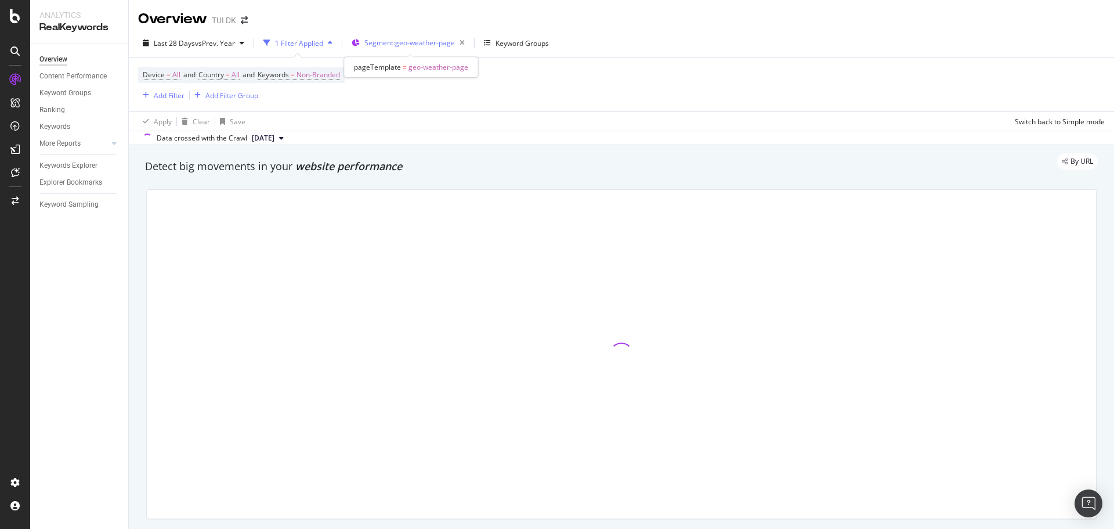
click at [428, 42] on span "Segment: geo-weather-page" at bounding box center [409, 43] width 91 height 10
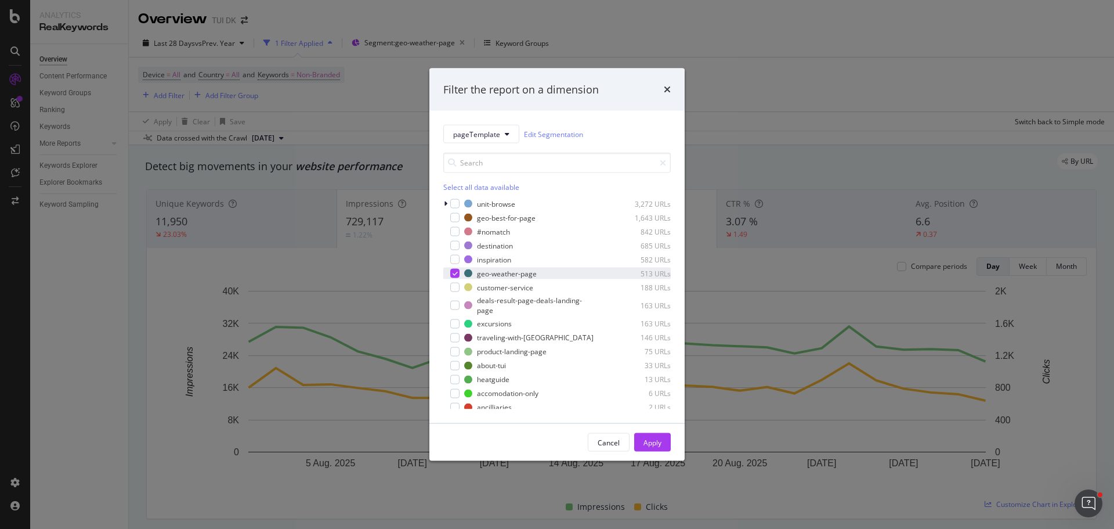
click at [453, 276] on icon "modal" at bounding box center [455, 273] width 5 height 6
click at [455, 380] on div "modal" at bounding box center [454, 378] width 9 height 9
click at [656, 446] on div "Apply" at bounding box center [652, 442] width 18 height 10
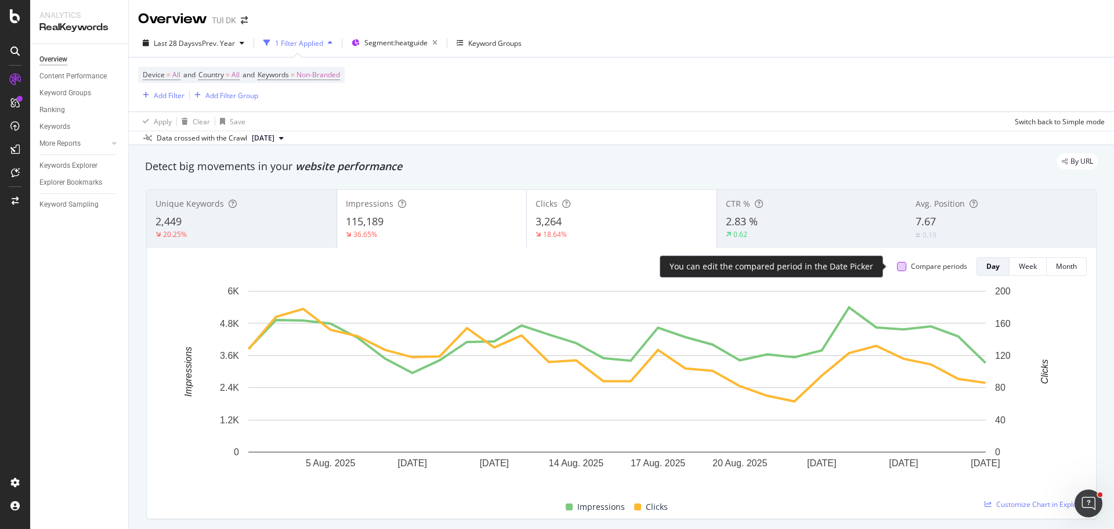
click at [897, 267] on div at bounding box center [901, 266] width 9 height 9
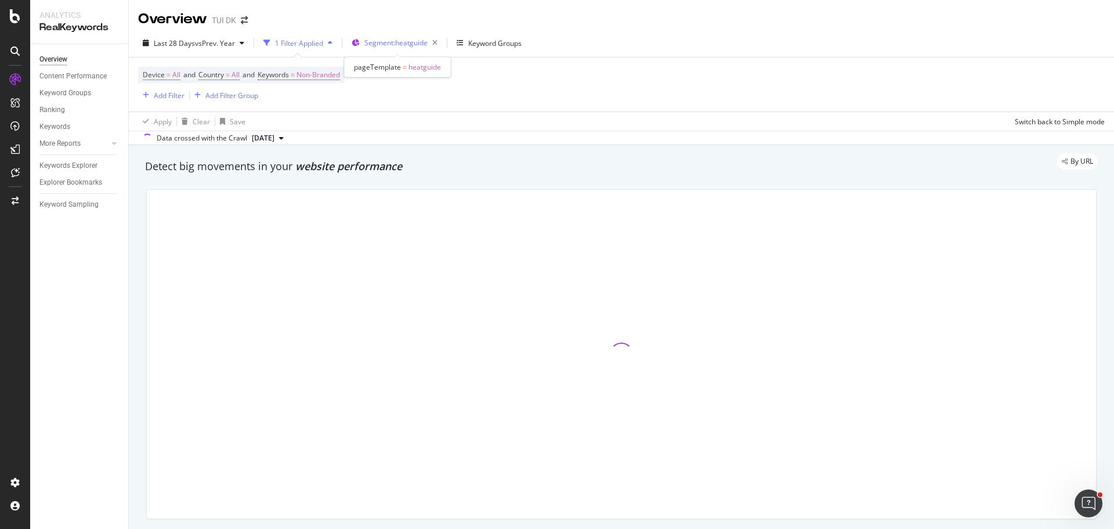
click at [397, 44] on span "Segment: heatguide" at bounding box center [395, 43] width 63 height 10
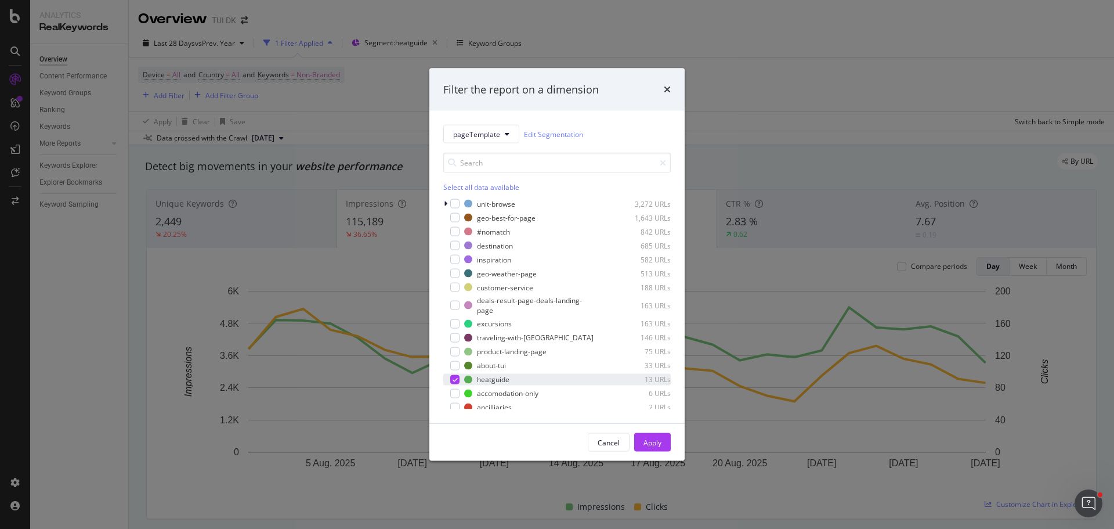
click at [456, 378] on icon "modal" at bounding box center [455, 379] width 5 height 6
click at [455, 218] on div "modal" at bounding box center [454, 217] width 9 height 9
click at [660, 439] on div "Apply" at bounding box center [652, 442] width 18 height 10
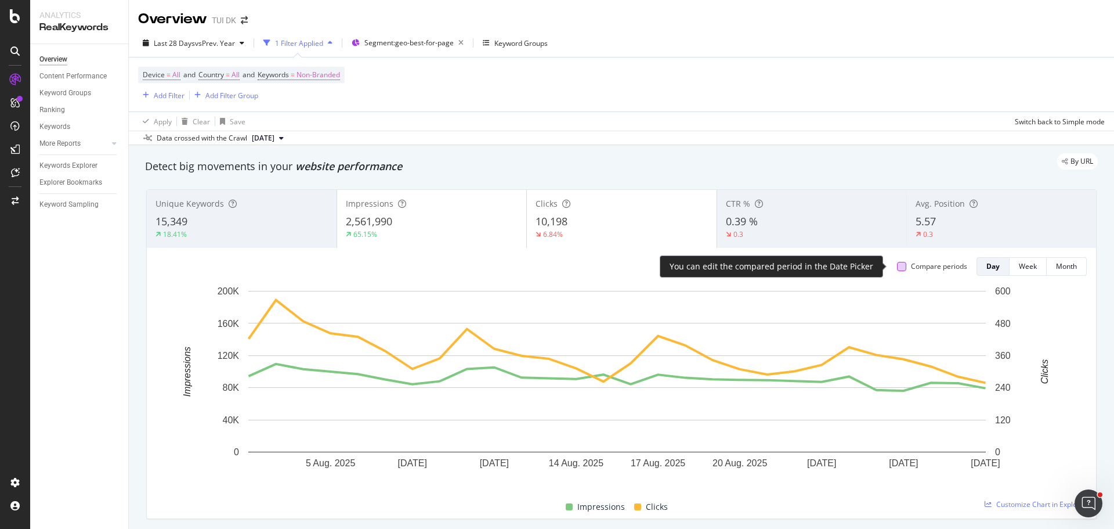
click at [897, 266] on div at bounding box center [901, 266] width 9 height 9
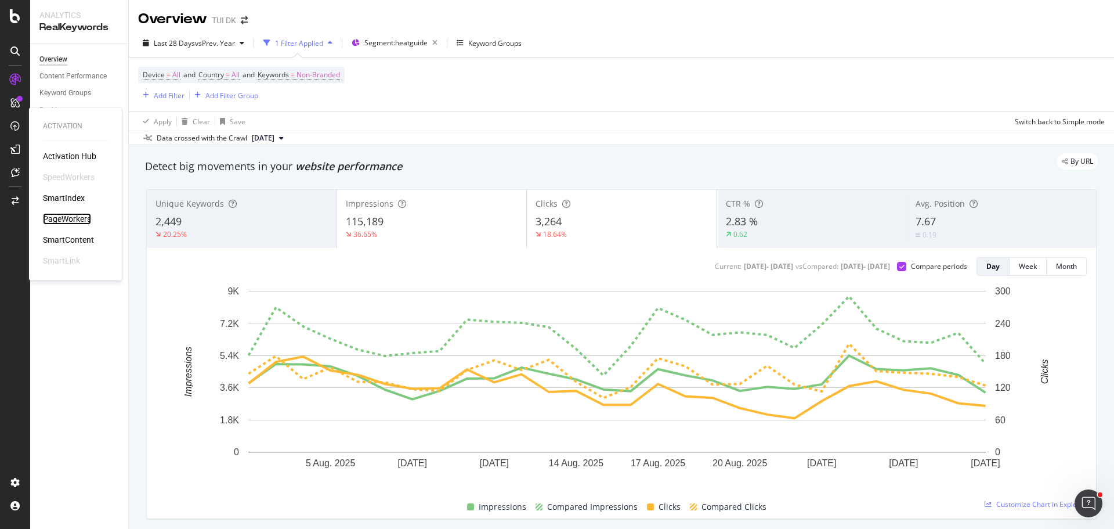
click at [64, 219] on div "PageWorkers" at bounding box center [67, 219] width 48 height 12
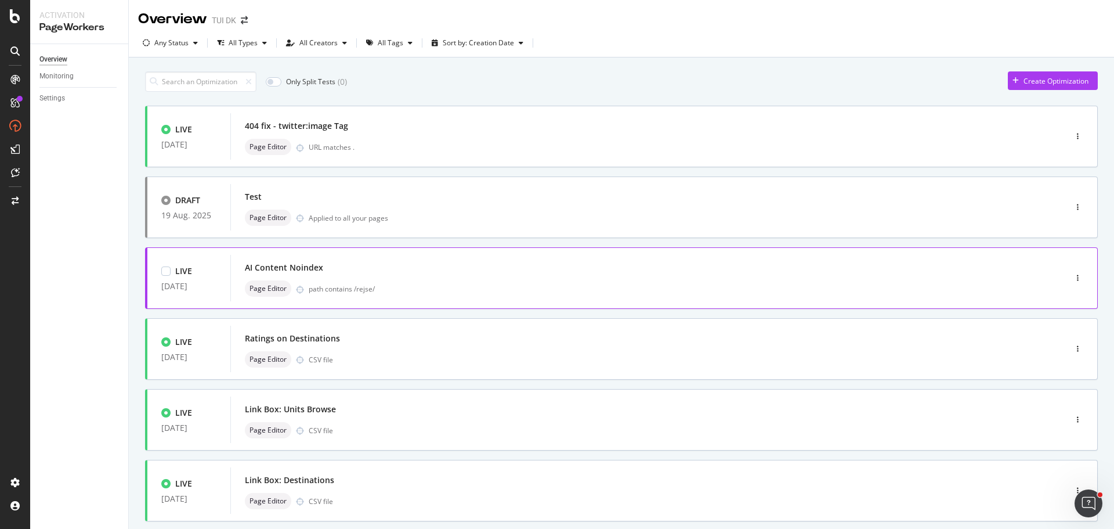
click at [368, 280] on div "Page Editor path contains /rejse/" at bounding box center [631, 288] width 772 height 16
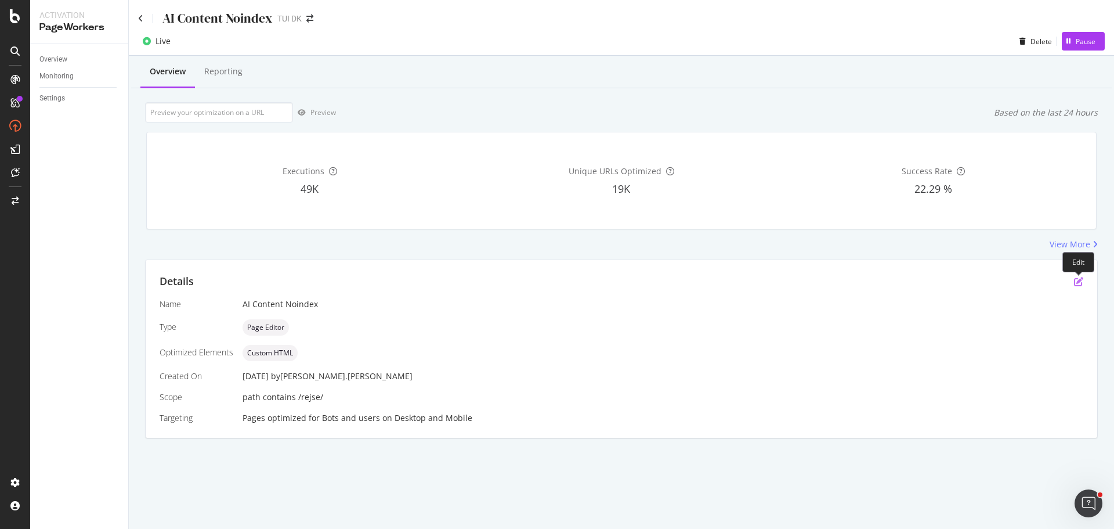
click at [1080, 281] on icon "pen-to-square" at bounding box center [1078, 281] width 9 height 9
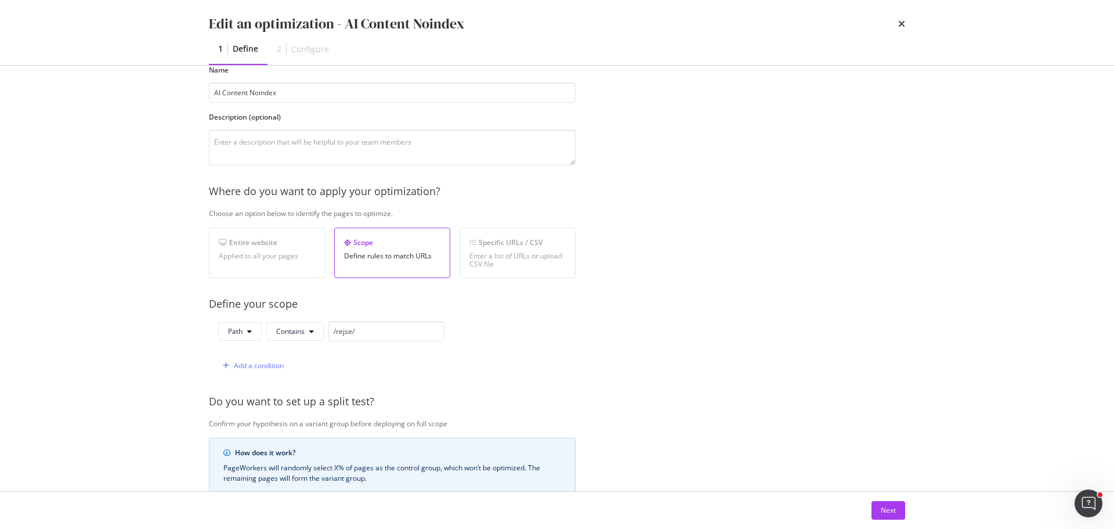
scroll to position [62, 0]
click at [887, 505] on div "Next" at bounding box center [888, 510] width 15 height 10
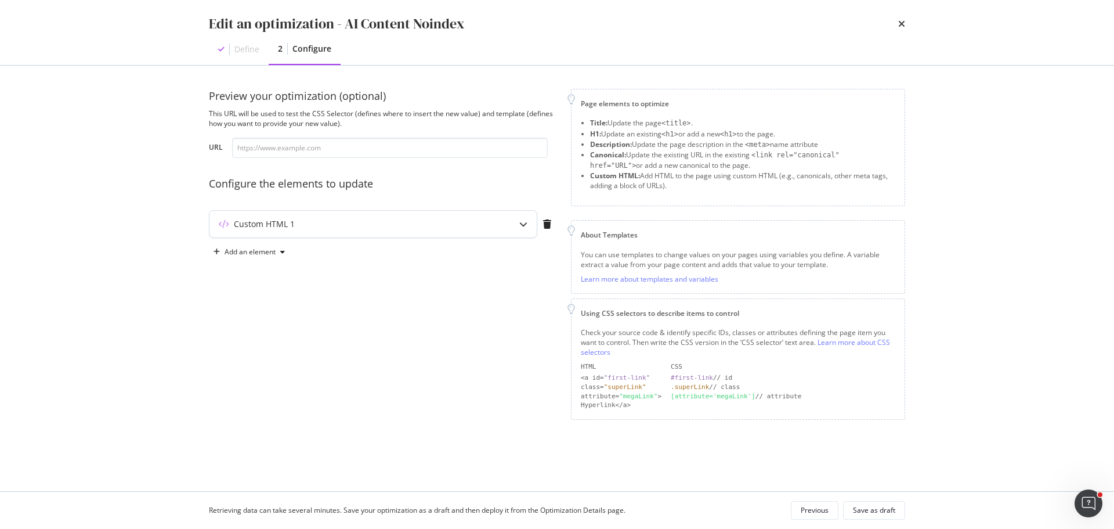
click at [257, 224] on div "Custom HTML 1" at bounding box center [264, 224] width 61 height 12
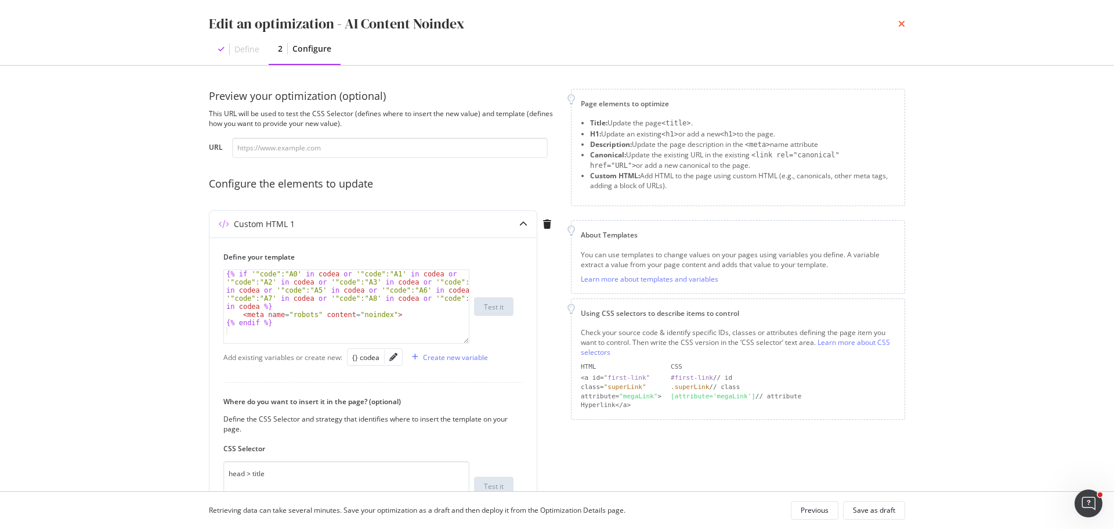
click at [902, 23] on icon "times" at bounding box center [901, 23] width 7 height 9
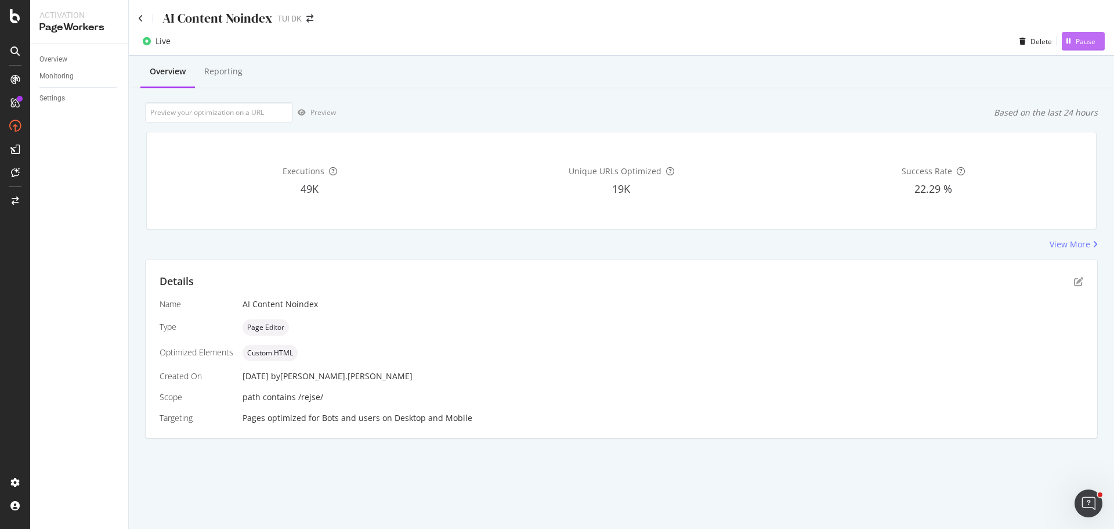
click at [1084, 39] on div "Pause" at bounding box center [1086, 42] width 20 height 10
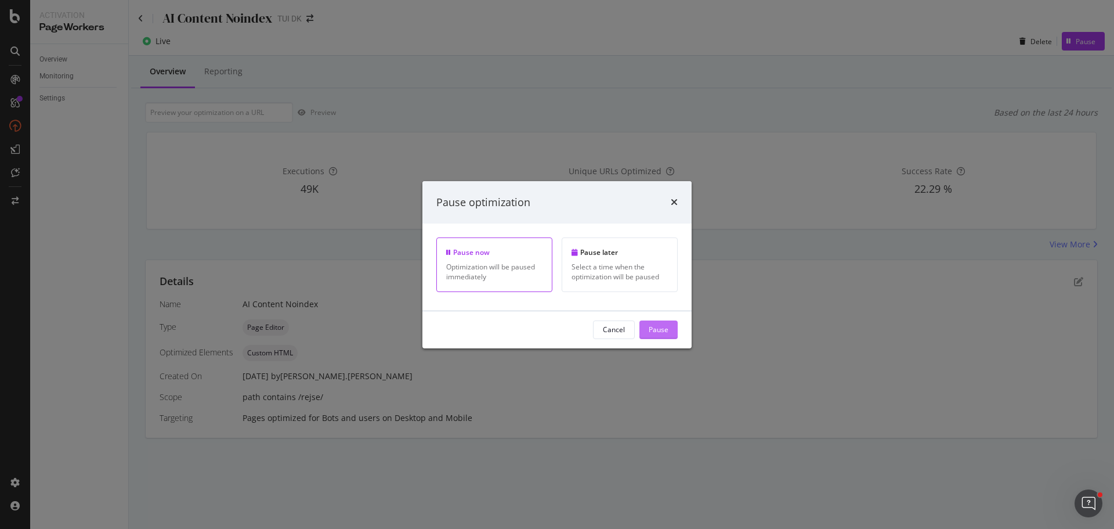
click at [670, 326] on button "Pause" at bounding box center [658, 329] width 38 height 19
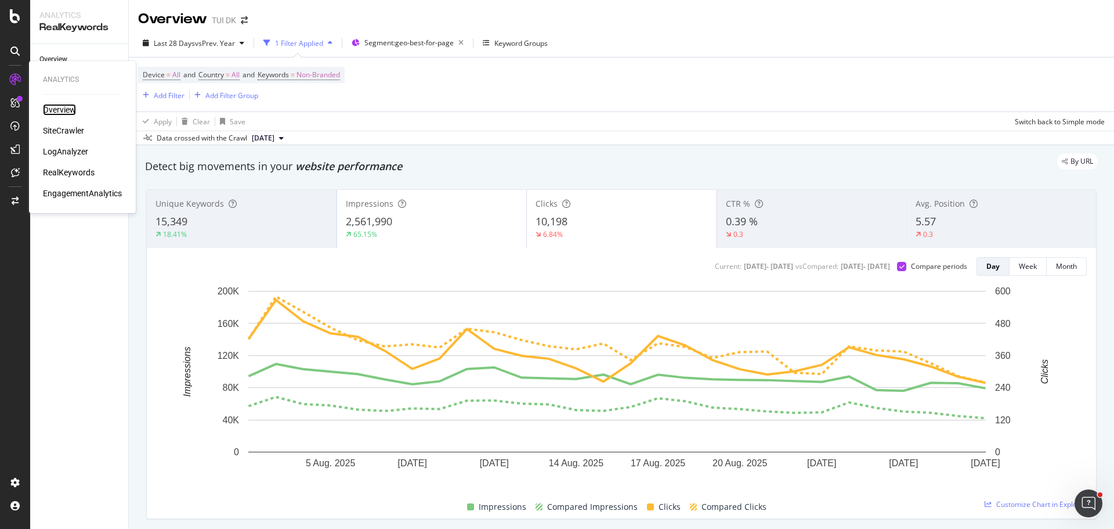
click at [59, 106] on div "Overview" at bounding box center [59, 110] width 33 height 12
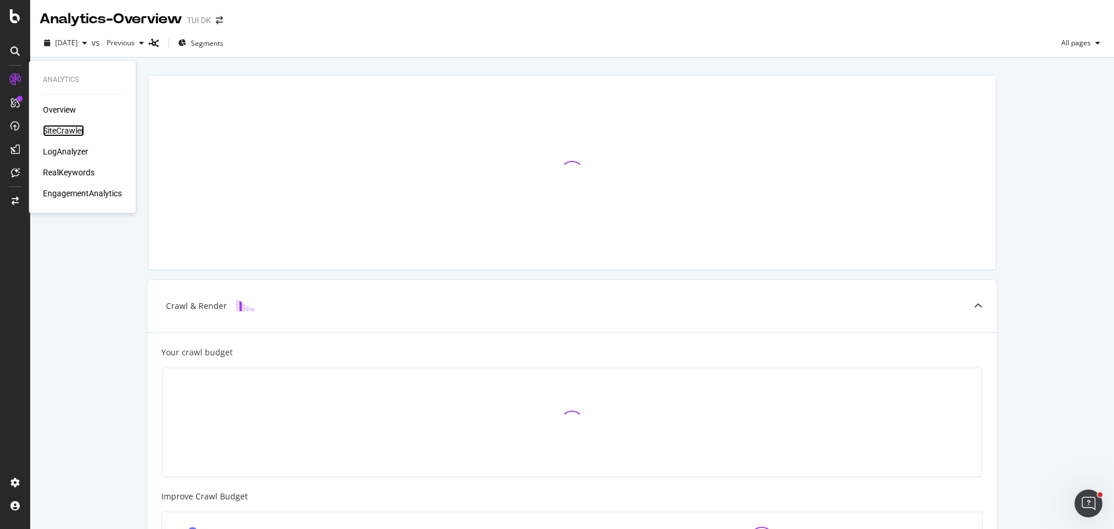
click at [52, 125] on div "SiteCrawler" at bounding box center [63, 131] width 41 height 12
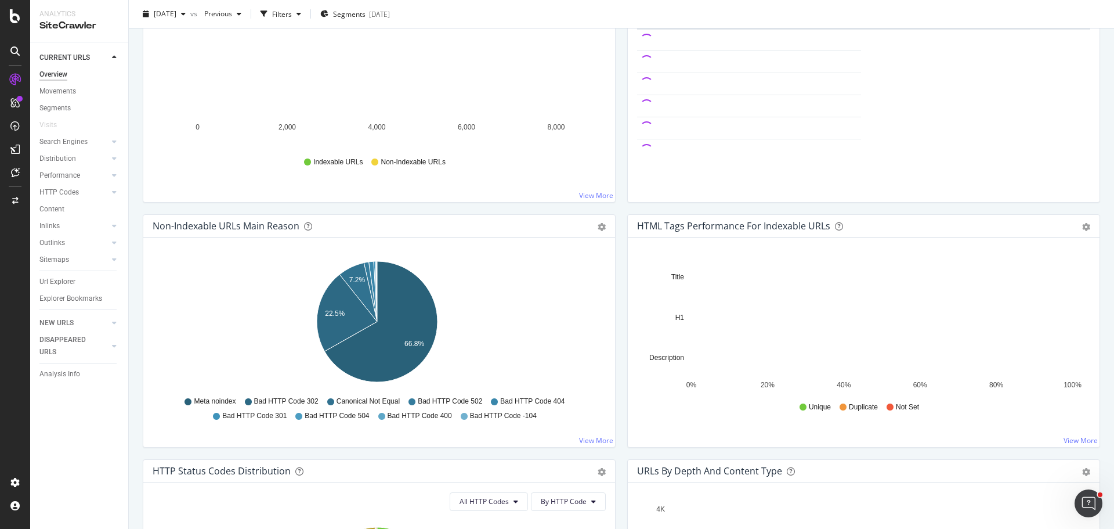
scroll to position [209, 0]
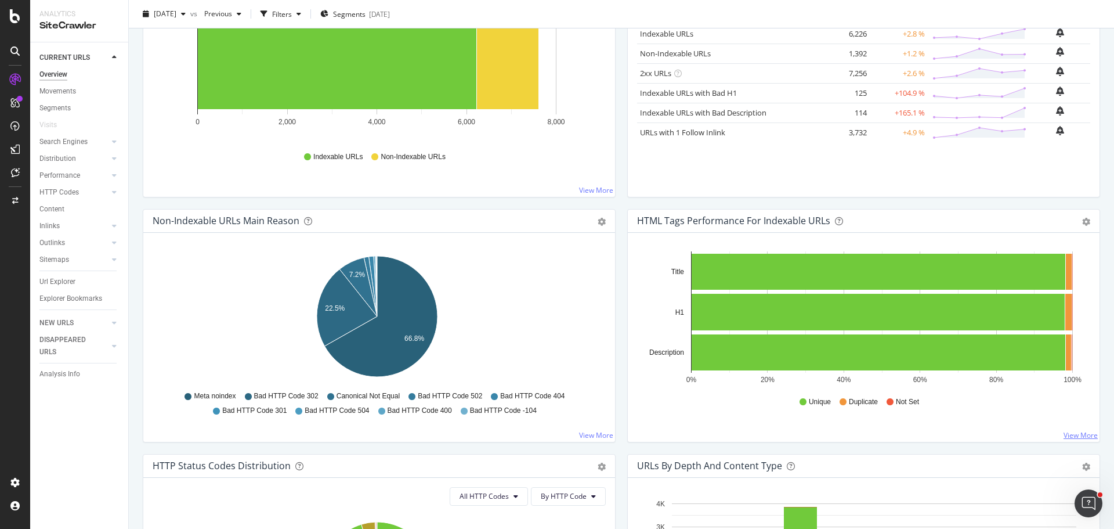
click at [1075, 430] on link "View More" at bounding box center [1081, 435] width 34 height 10
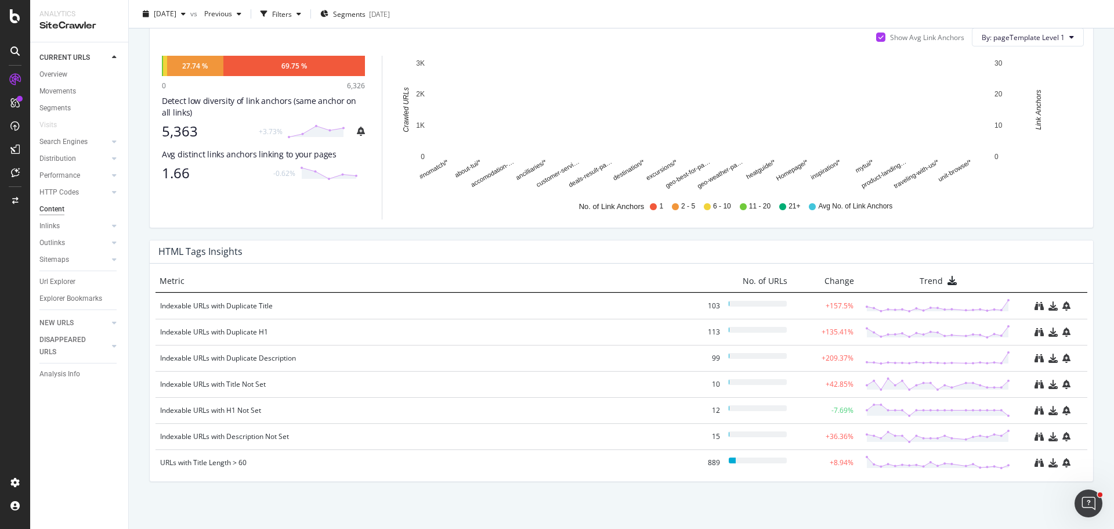
scroll to position [693, 0]
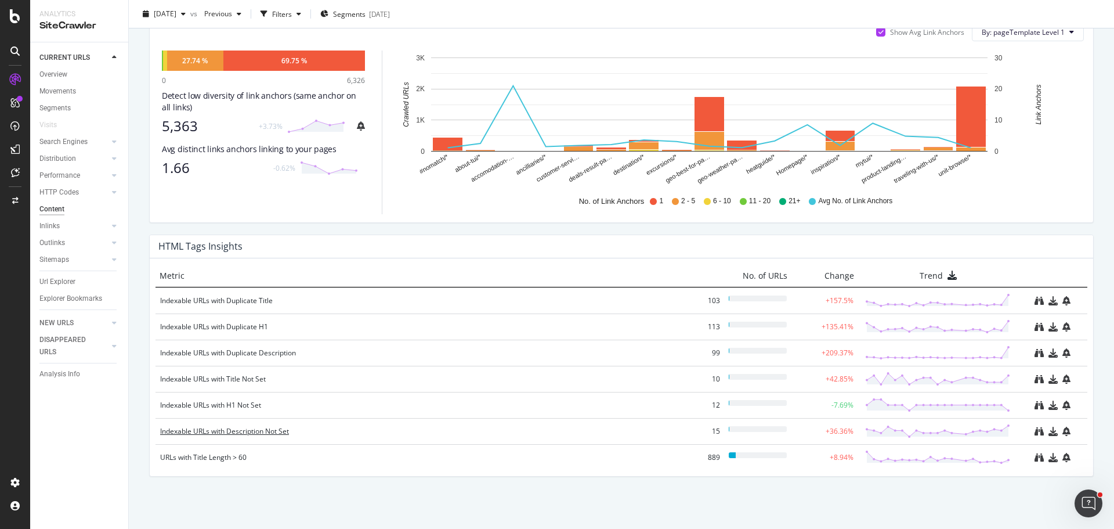
drag, startPoint x: 255, startPoint y: 431, endPoint x: 233, endPoint y: 429, distance: 22.2
click at [233, 429] on div "Indexable URLs with Description Not Set" at bounding box center [421, 431] width 522 height 12
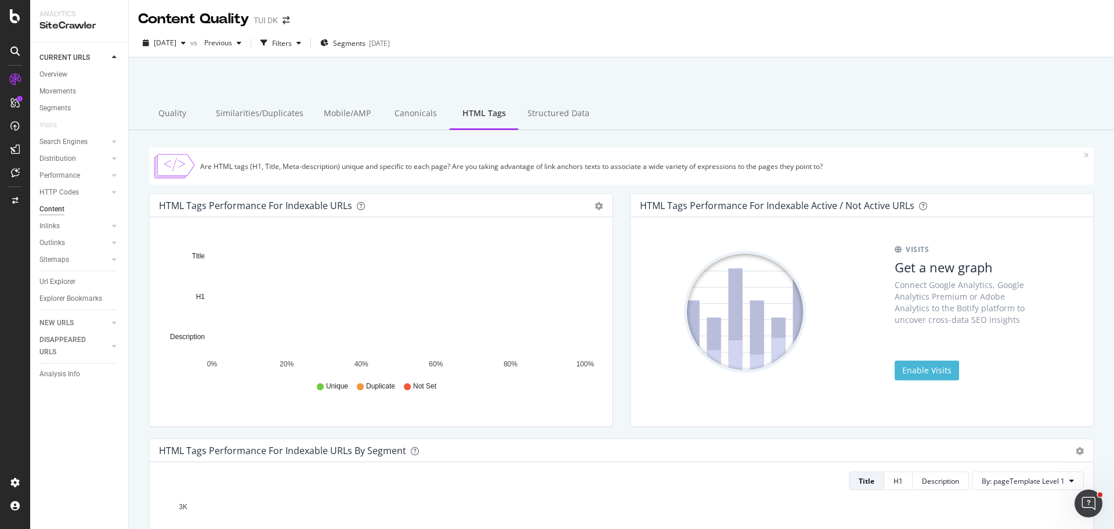
scroll to position [26, 0]
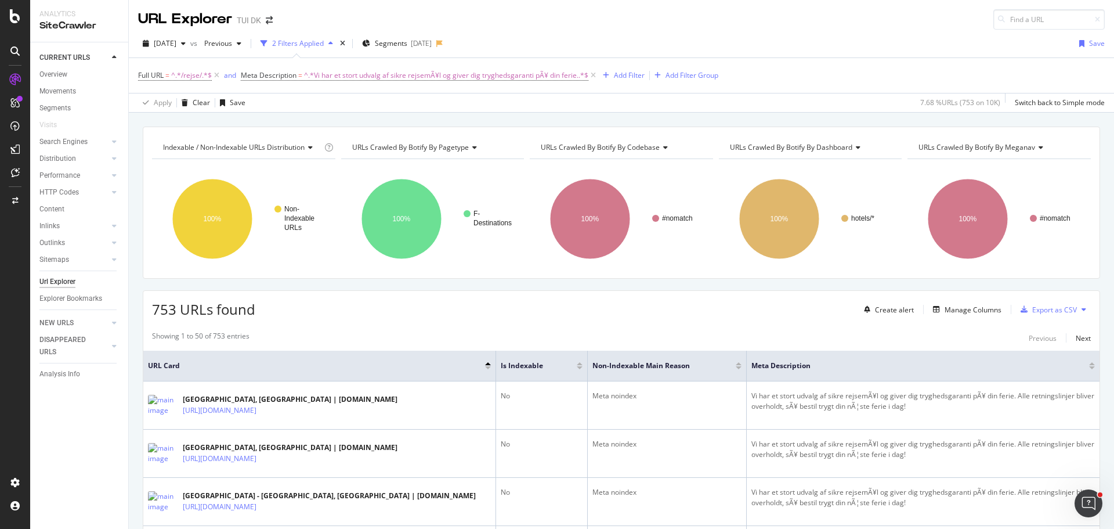
scroll to position [11, 0]
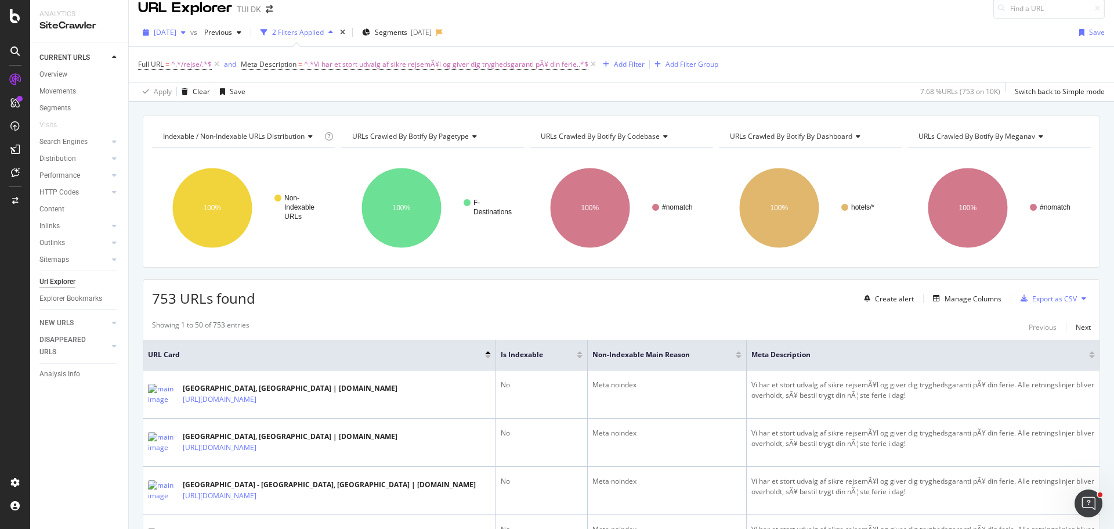
click at [190, 37] on div "[DATE]" at bounding box center [164, 32] width 52 height 17
click at [205, 82] on div "[DATE] 7.6K URLs" at bounding box center [215, 74] width 138 height 17
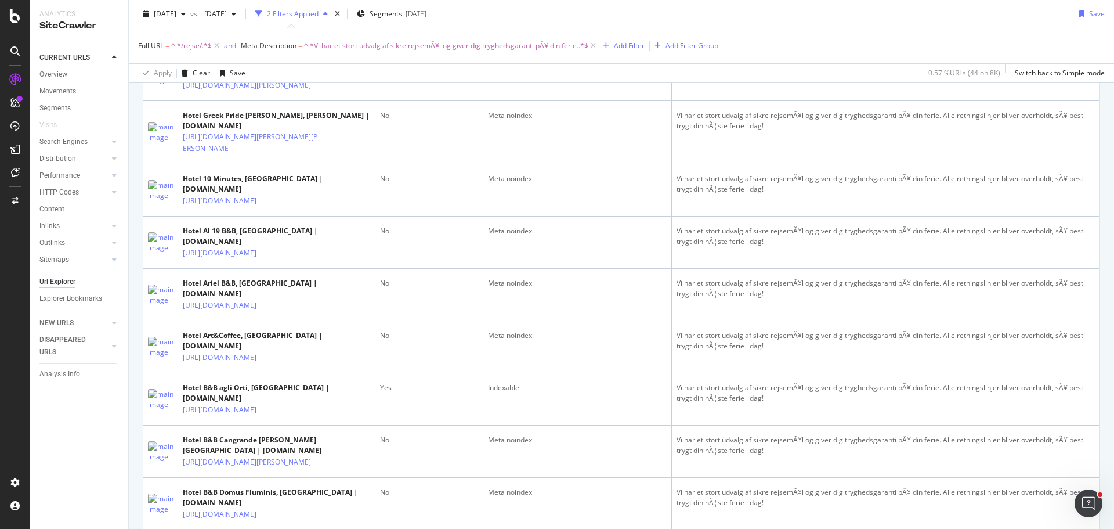
scroll to position [332, 0]
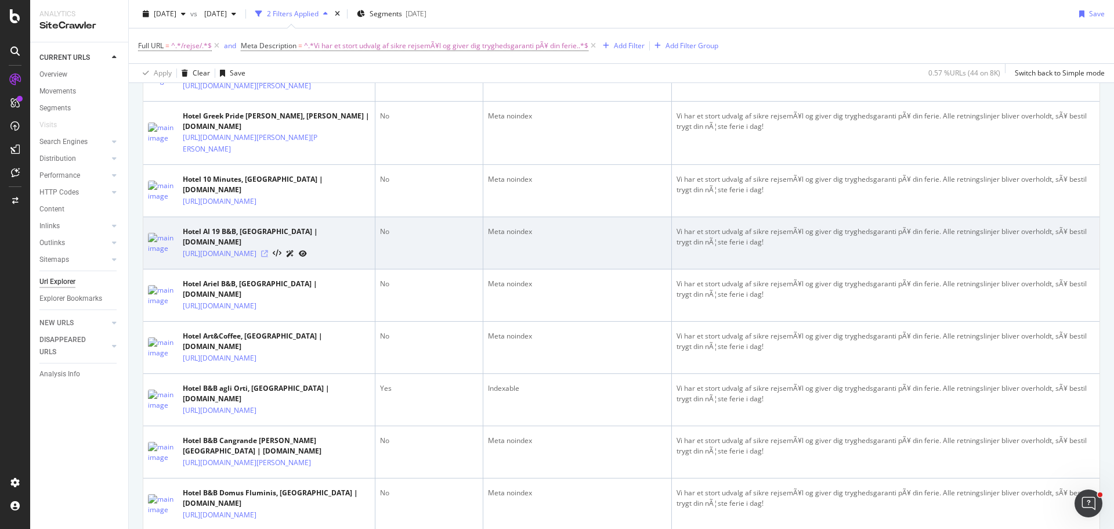
click at [268, 257] on icon at bounding box center [264, 253] width 7 height 7
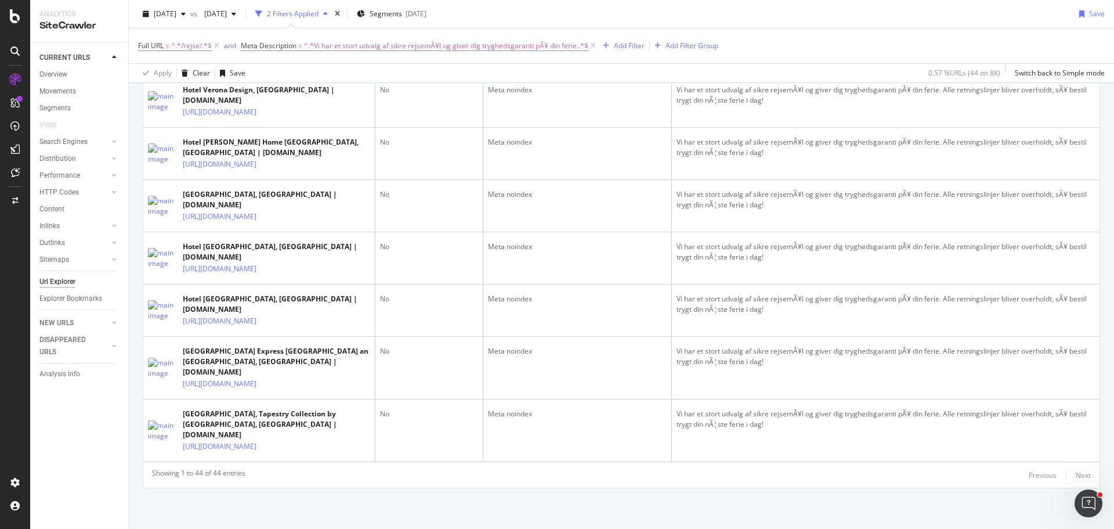
scroll to position [2340, 0]
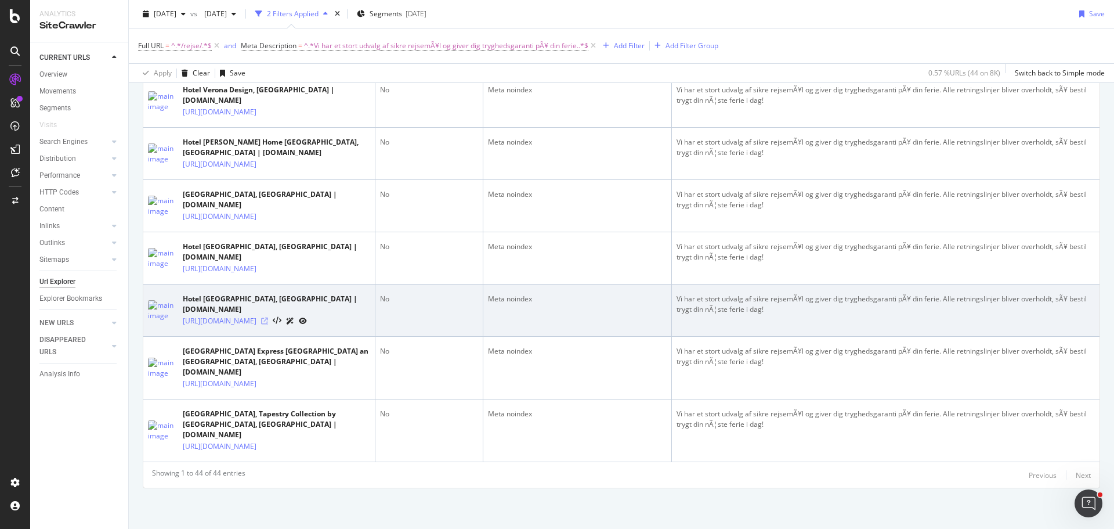
click at [268, 317] on icon at bounding box center [264, 320] width 7 height 7
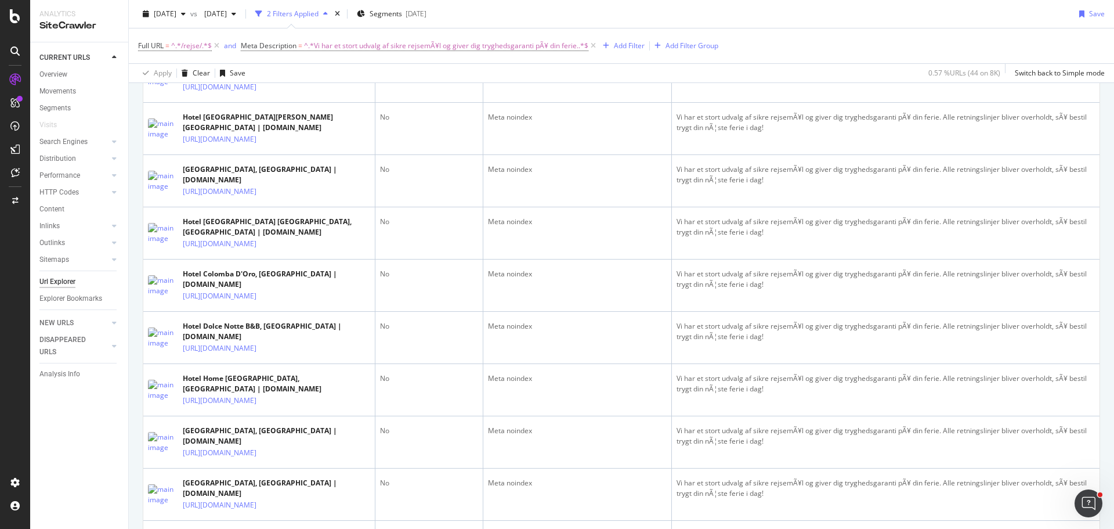
scroll to position [949, 0]
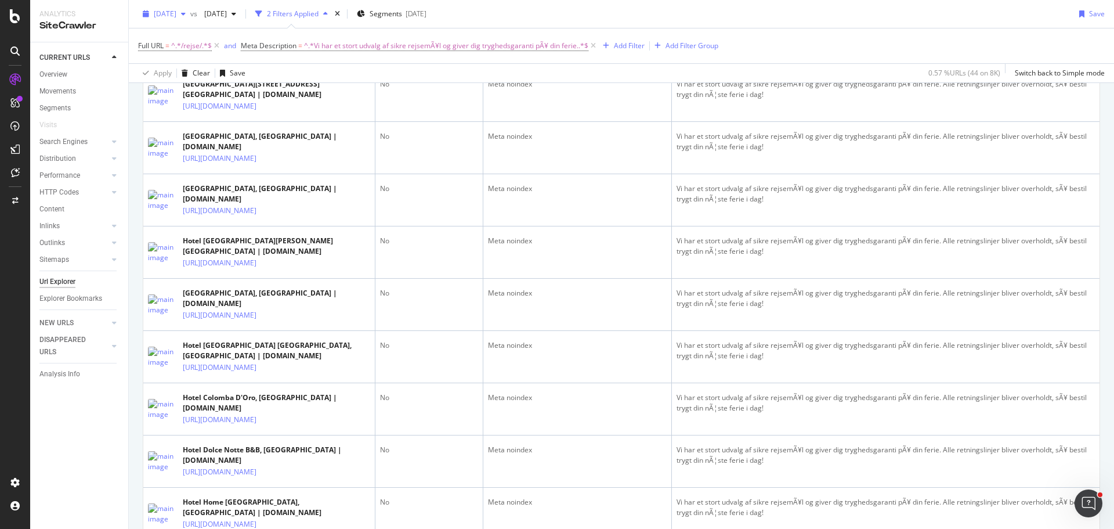
click at [186, 13] on icon "button" at bounding box center [183, 13] width 5 height 7
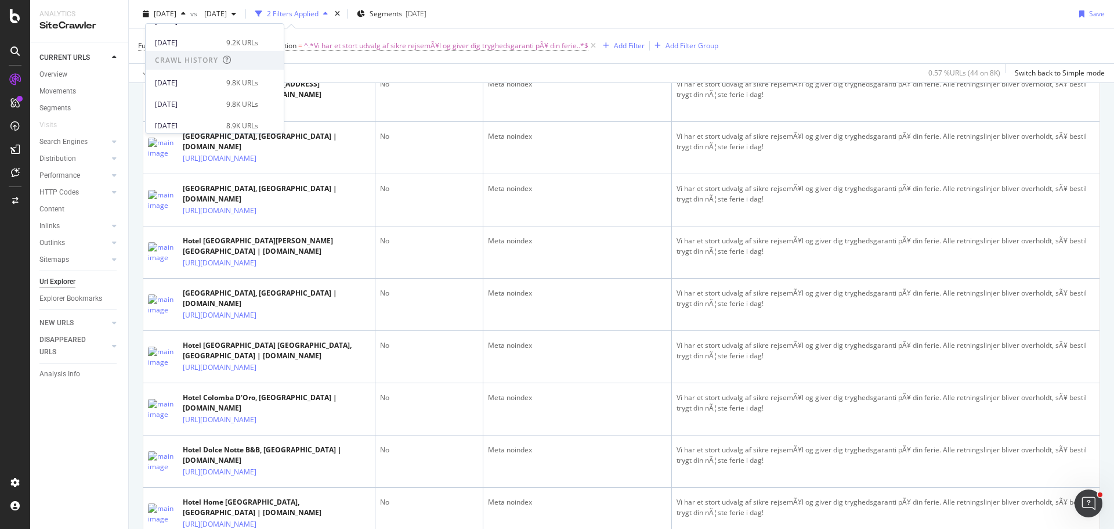
scroll to position [420, 0]
click at [208, 85] on div "[DATE]" at bounding box center [187, 83] width 64 height 10
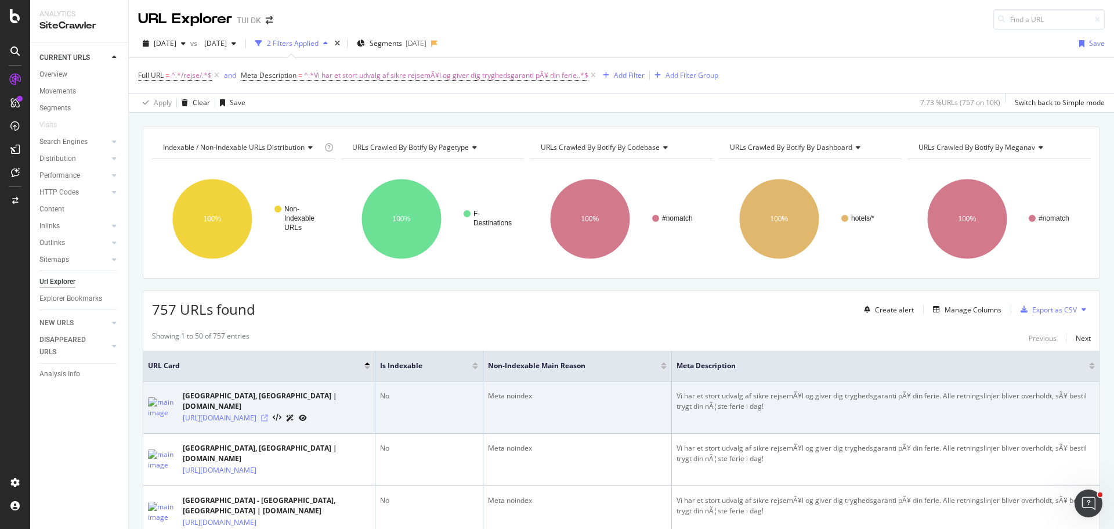
click at [268, 414] on icon at bounding box center [264, 417] width 7 height 7
